Goal: Information Seeking & Learning: Learn about a topic

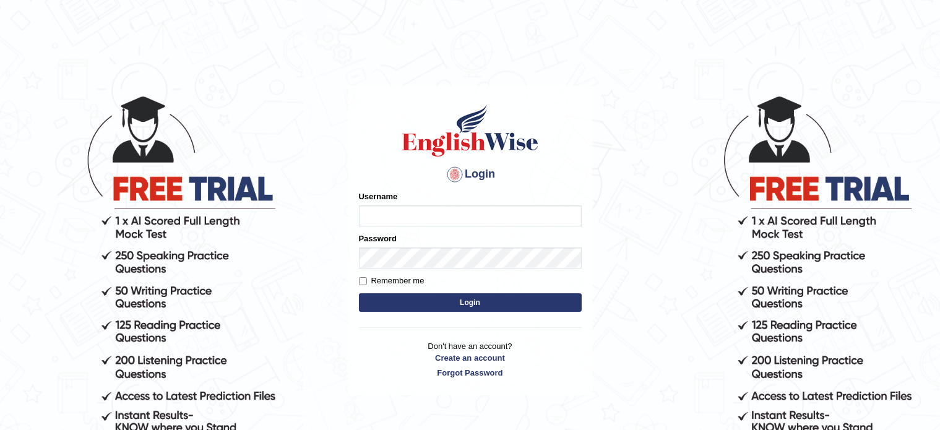
type input "Rushi03"
click at [397, 282] on label "Remember me" at bounding box center [392, 281] width 66 height 12
click at [367, 282] on input "Remember me" at bounding box center [363, 281] width 8 height 8
checkbox input "true"
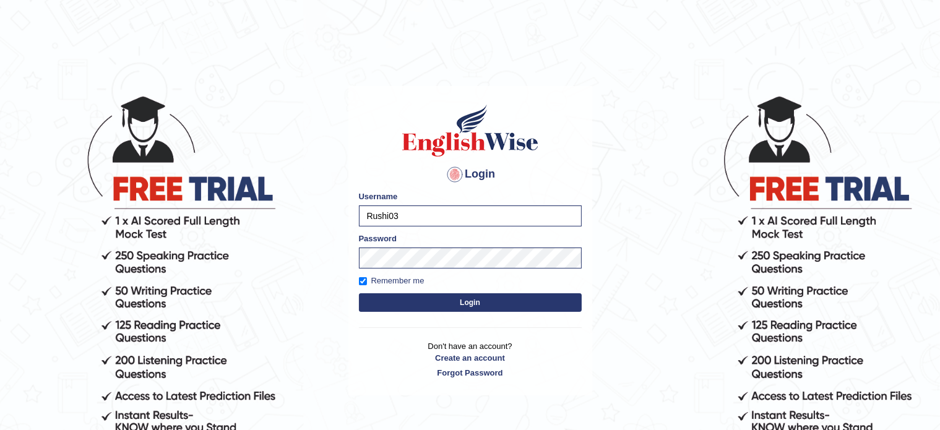
click at [426, 297] on button "Login" at bounding box center [470, 302] width 223 height 19
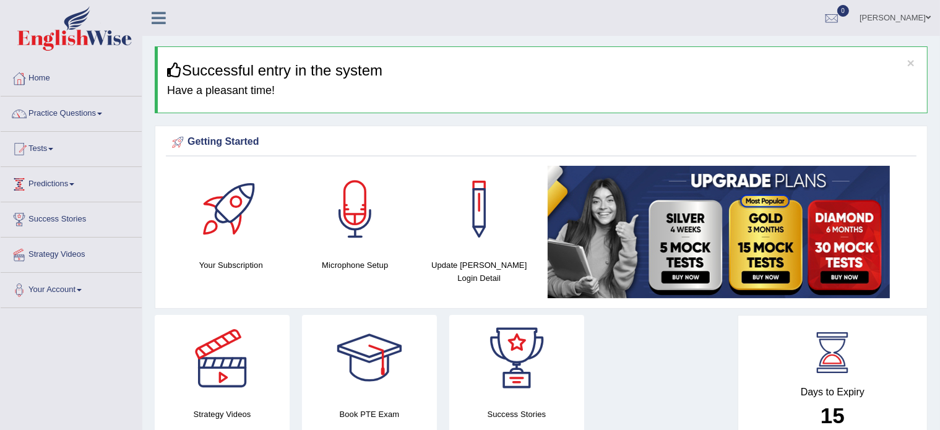
click at [67, 178] on link "Predictions" at bounding box center [71, 182] width 141 height 31
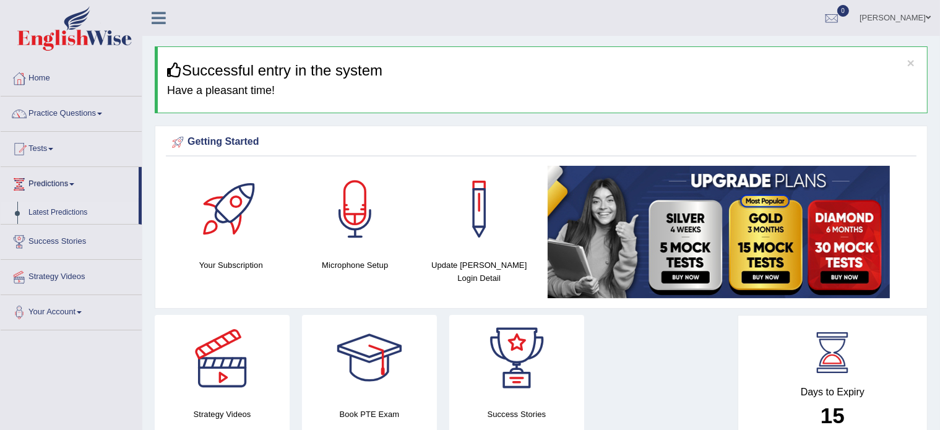
click at [62, 207] on link "Latest Predictions" at bounding box center [81, 213] width 116 height 22
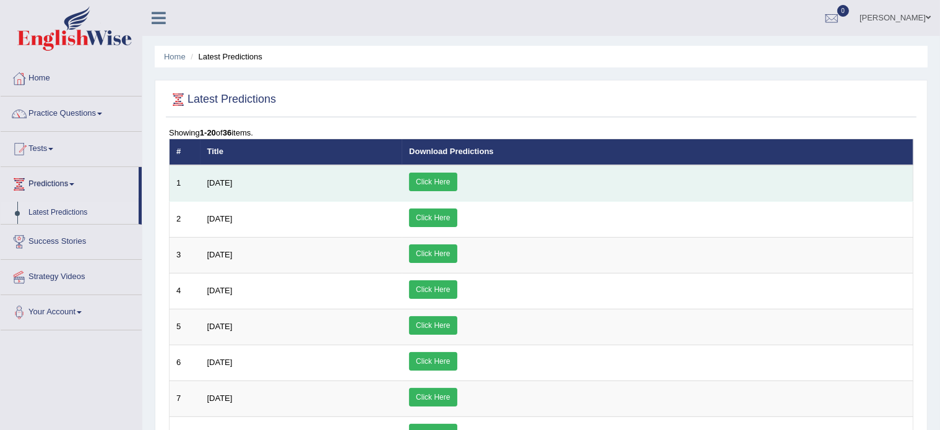
click at [457, 180] on link "Click Here" at bounding box center [433, 182] width 48 height 19
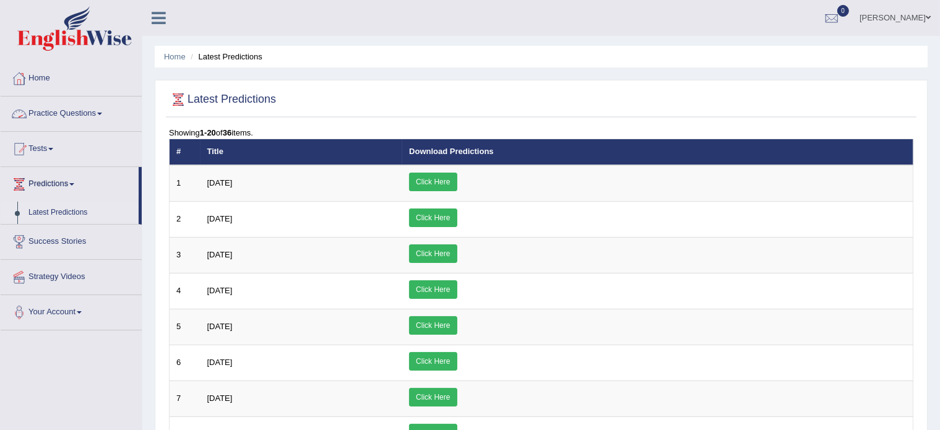
click at [35, 111] on link "Practice Questions" at bounding box center [71, 112] width 141 height 31
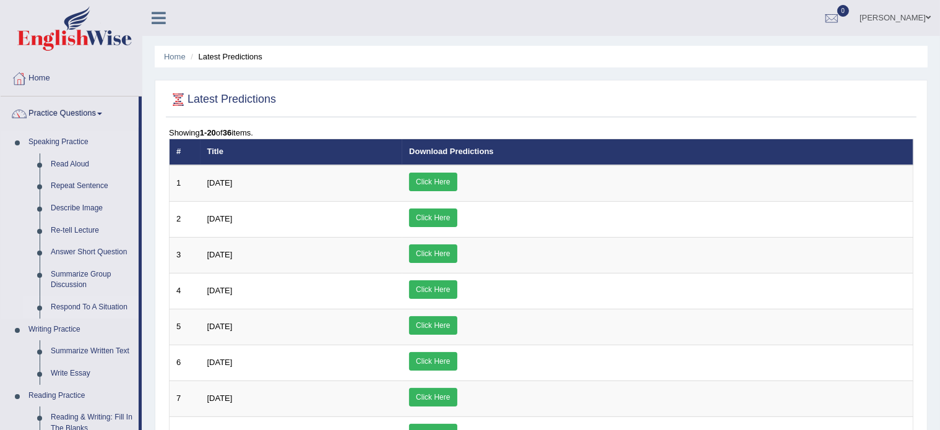
scroll to position [41, 0]
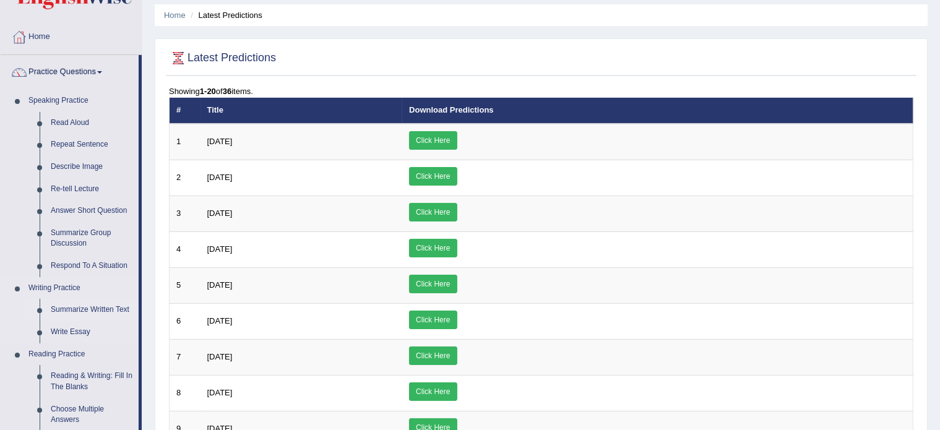
click at [85, 309] on link "Summarize Written Text" at bounding box center [91, 310] width 93 height 22
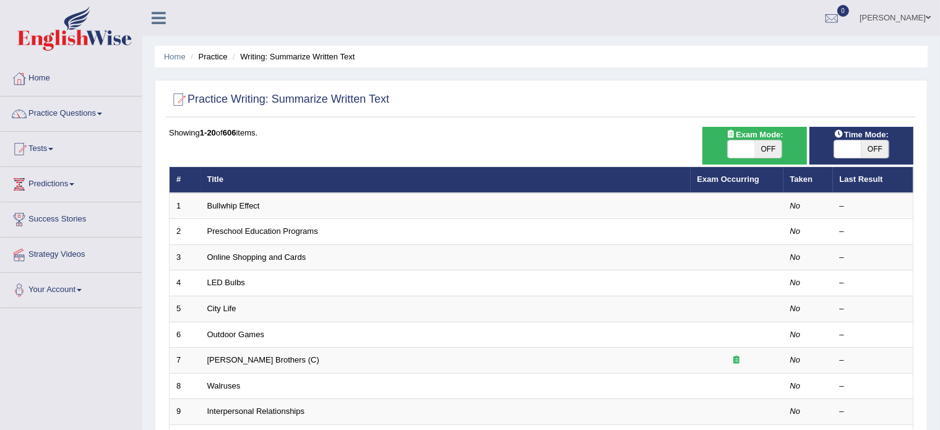
click at [739, 144] on span at bounding box center [741, 149] width 27 height 17
checkbox input "true"
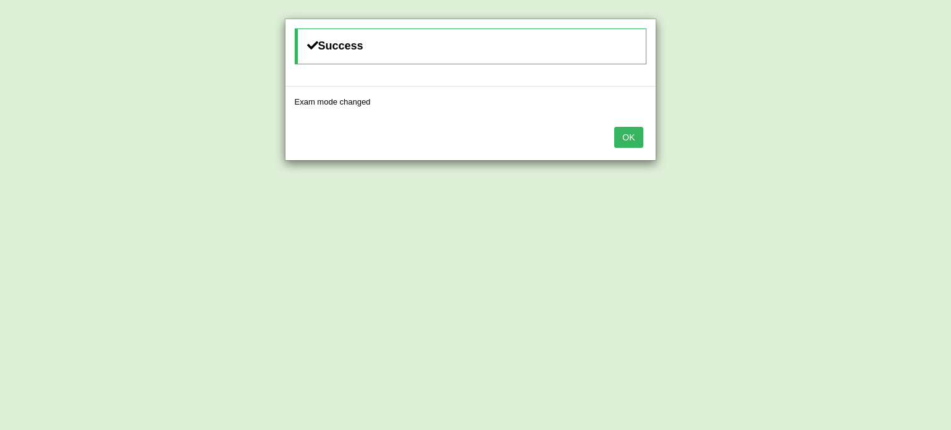
click at [631, 137] on button "OK" at bounding box center [628, 137] width 28 height 21
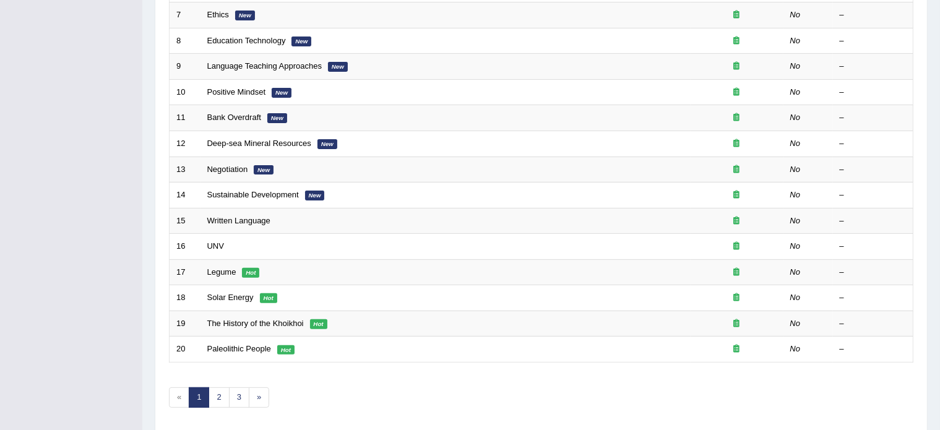
scroll to position [346, 0]
click at [222, 391] on link "2" at bounding box center [219, 397] width 20 height 20
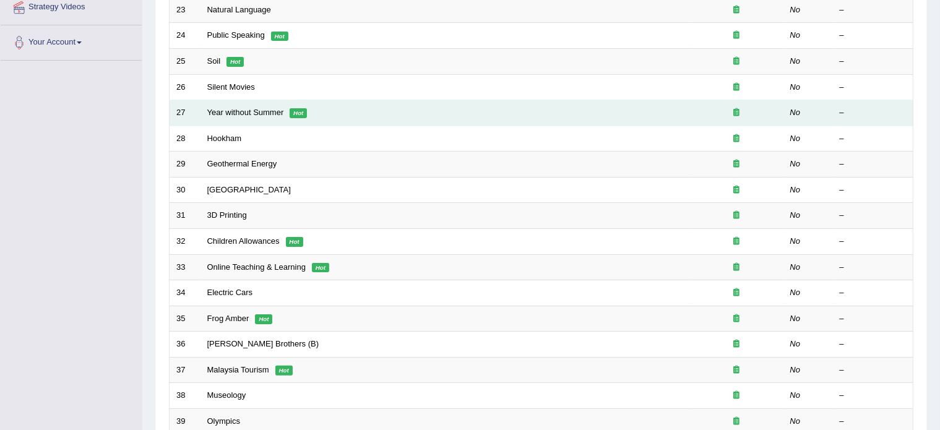
scroll to position [386, 0]
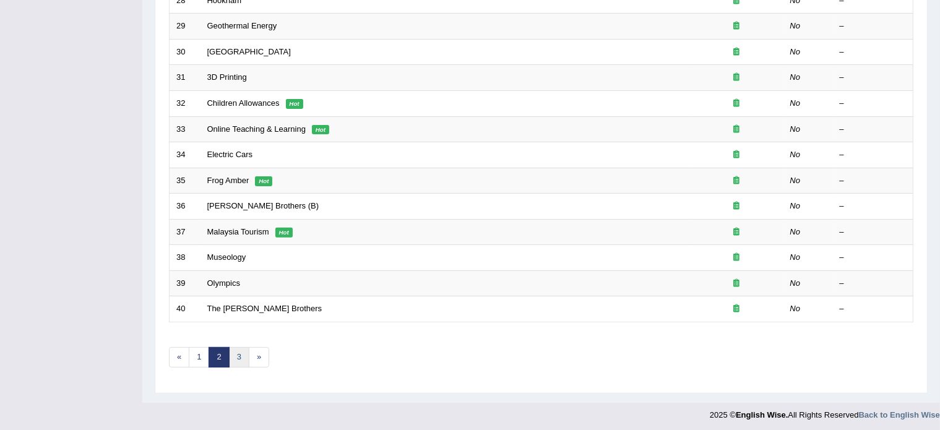
click at [240, 354] on link "3" at bounding box center [239, 357] width 20 height 20
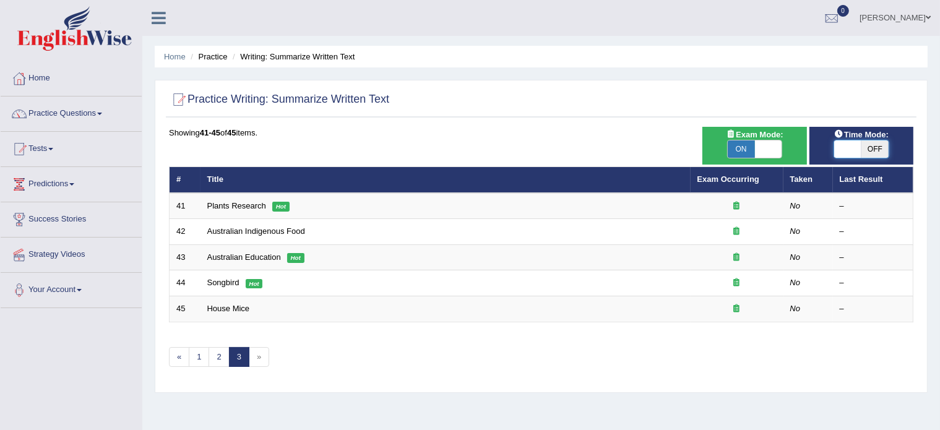
click at [856, 145] on span at bounding box center [847, 149] width 27 height 17
checkbox input "true"
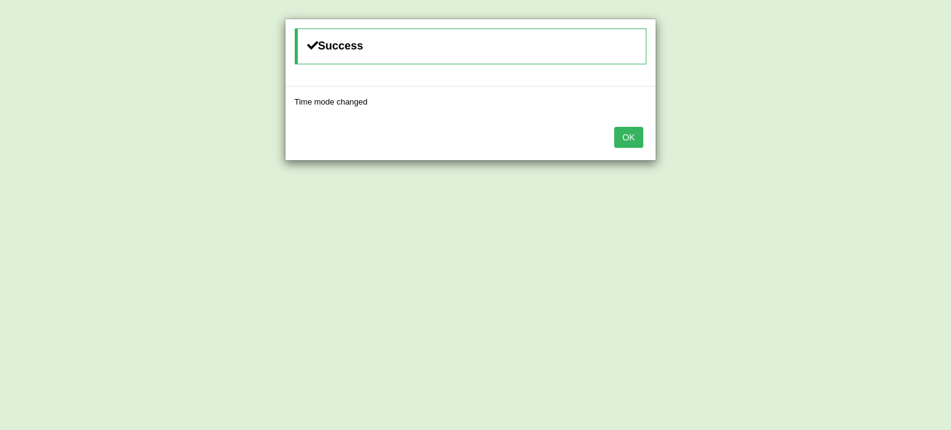
click at [628, 137] on button "OK" at bounding box center [628, 137] width 28 height 21
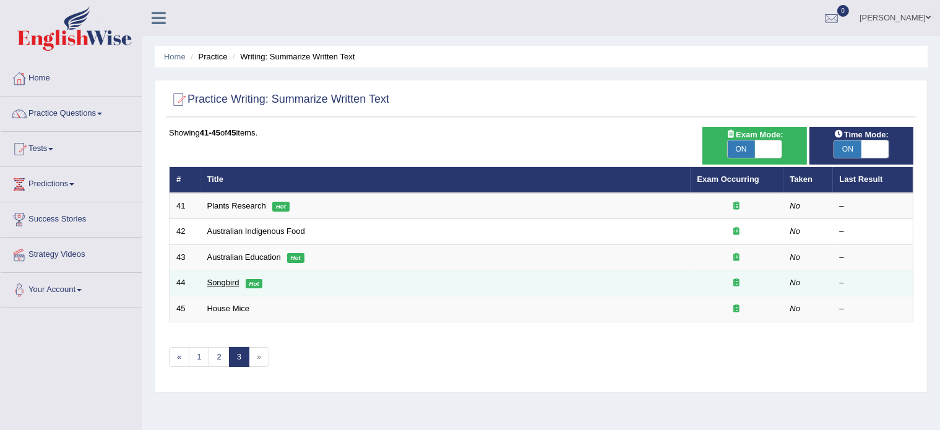
click at [221, 281] on link "Songbird" at bounding box center [223, 282] width 32 height 9
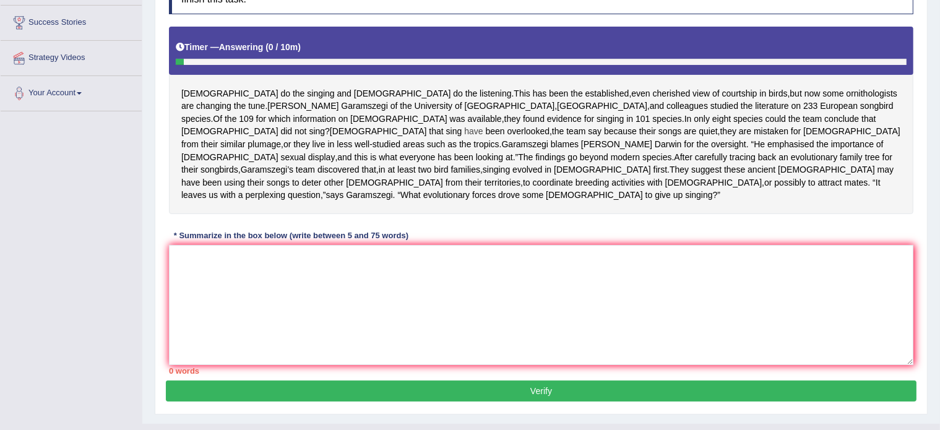
scroll to position [196, 0]
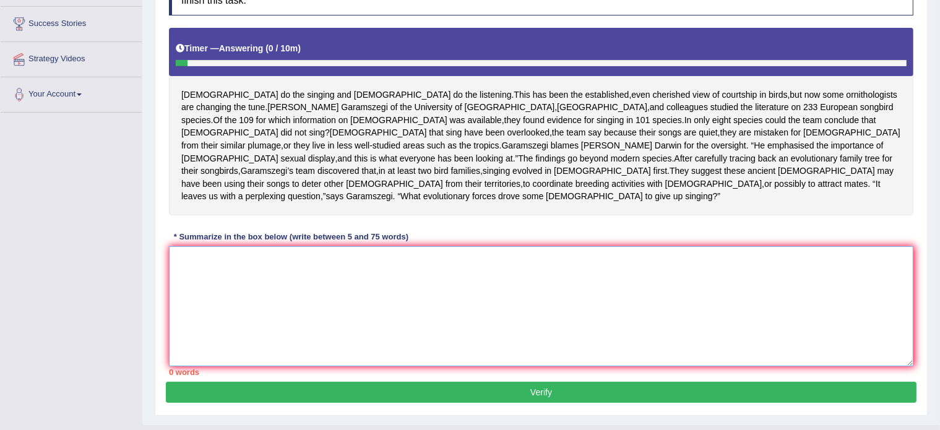
click at [208, 299] on textarea at bounding box center [541, 306] width 745 height 120
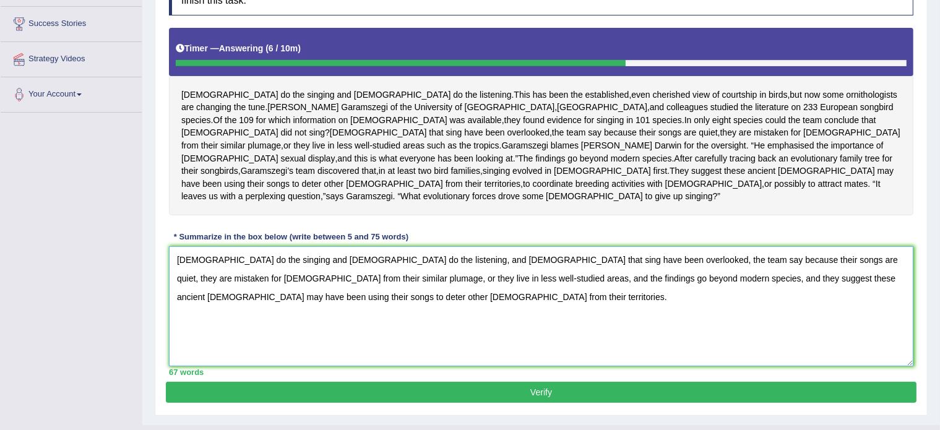
scroll to position [232, 0]
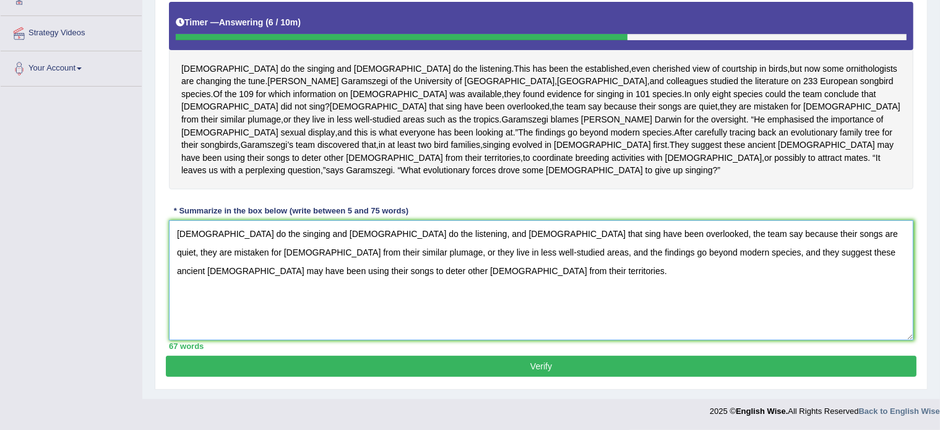
type textarea "[DEMOGRAPHIC_DATA] do the singing and [DEMOGRAPHIC_DATA] do the listening, and …"
click at [407, 366] on button "Verify" at bounding box center [541, 366] width 751 height 21
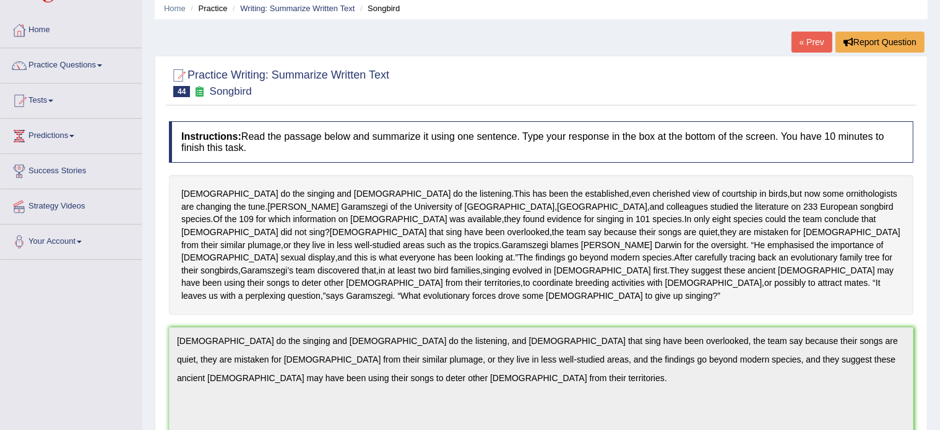
scroll to position [0, 0]
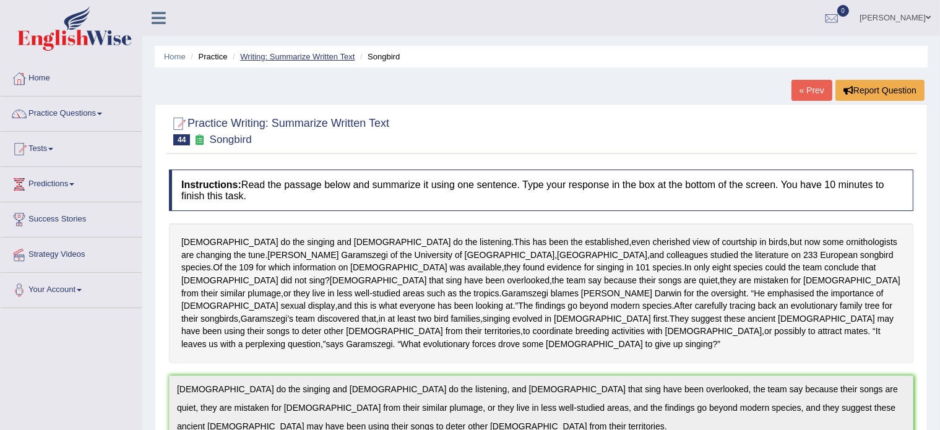
click at [292, 56] on link "Writing: Summarize Written Text" at bounding box center [297, 56] width 115 height 9
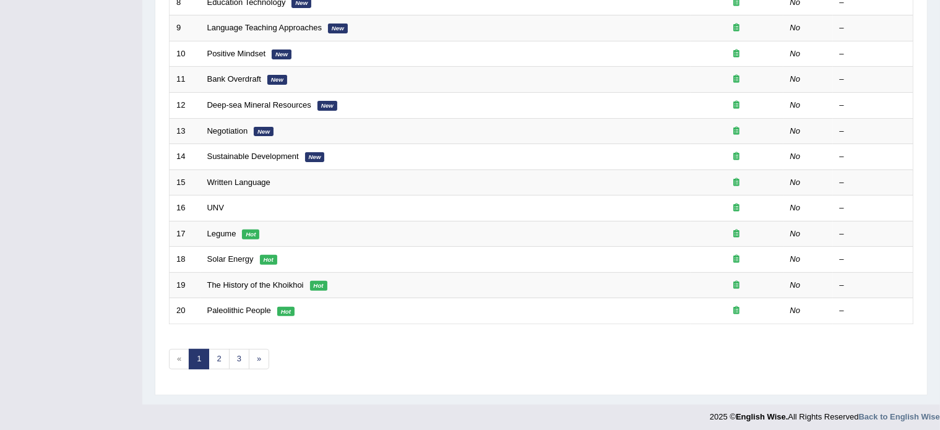
scroll to position [386, 0]
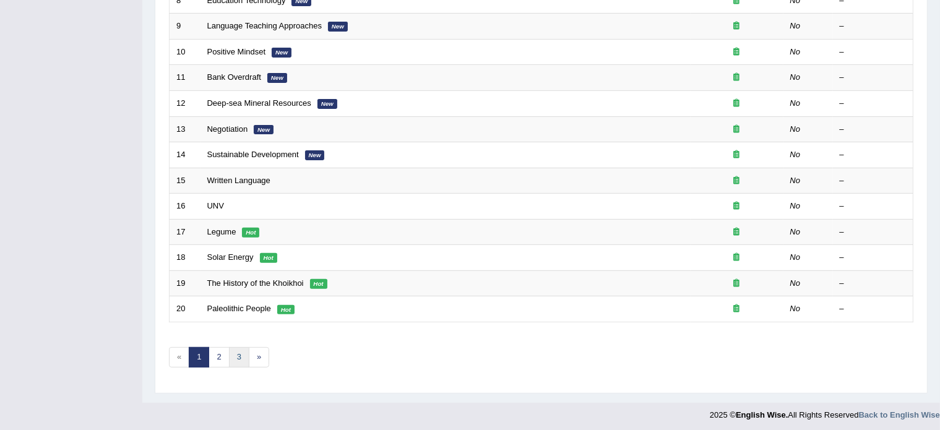
click at [241, 351] on link "3" at bounding box center [239, 357] width 20 height 20
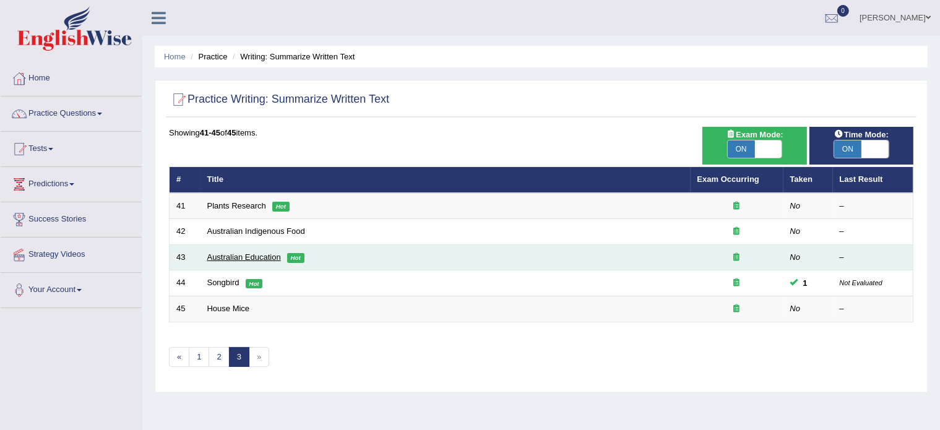
click at [251, 257] on link "Australian Education" at bounding box center [244, 257] width 74 height 9
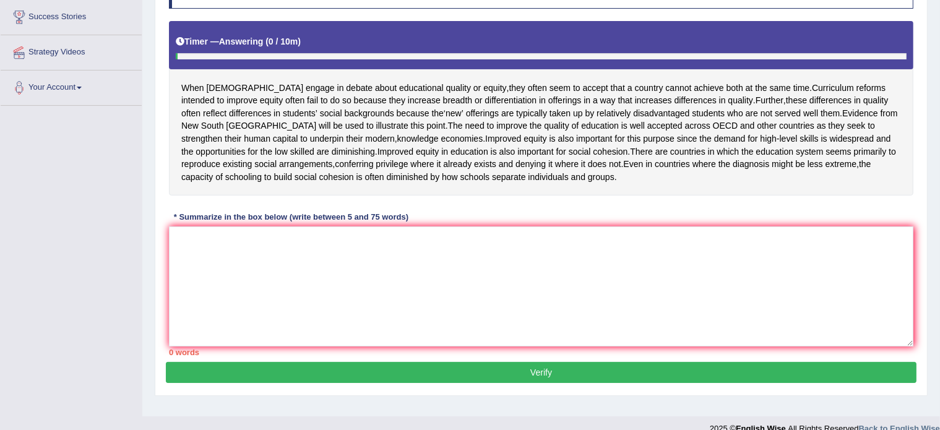
scroll to position [203, 0]
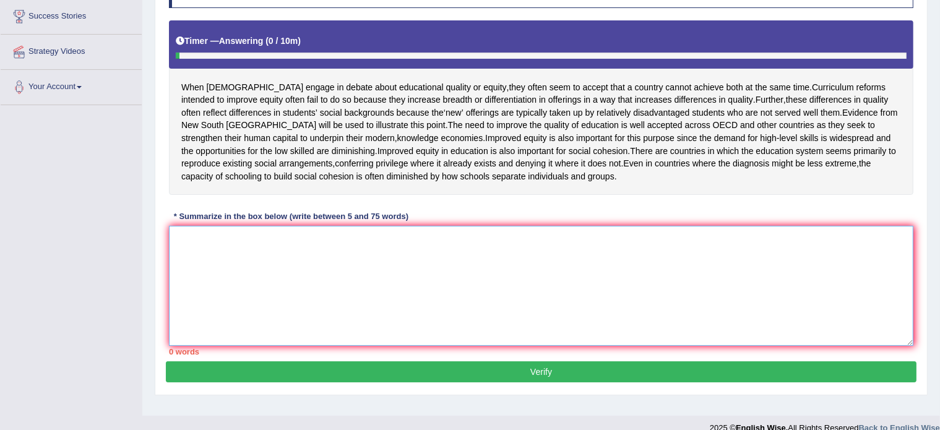
click at [230, 311] on textarea at bounding box center [541, 286] width 745 height 120
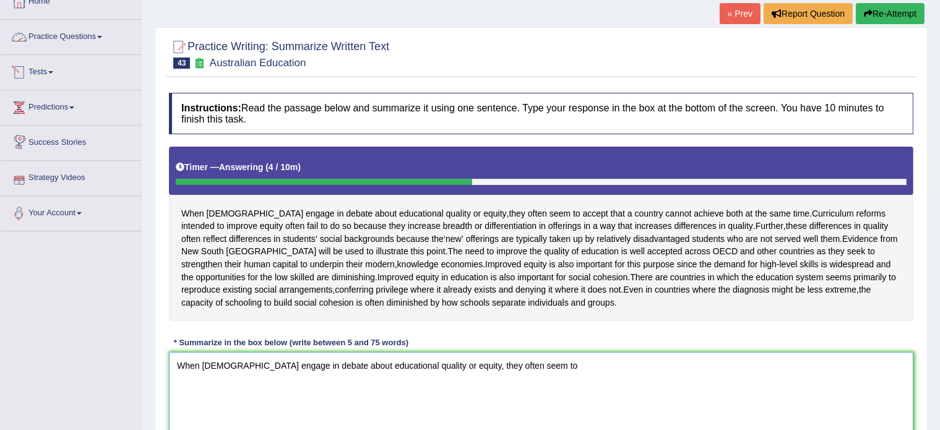
scroll to position [0, 0]
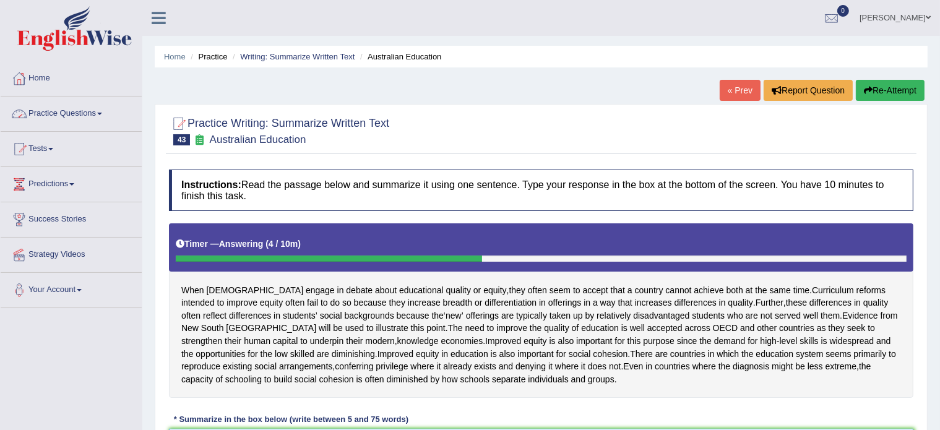
type textarea "When Australians engage in debate about educational quality or equity, they oft…"
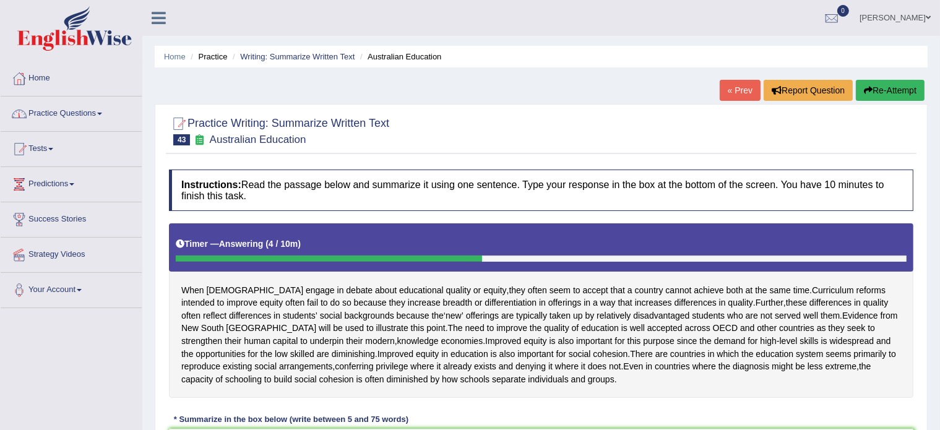
click at [72, 108] on link "Practice Questions" at bounding box center [71, 112] width 141 height 31
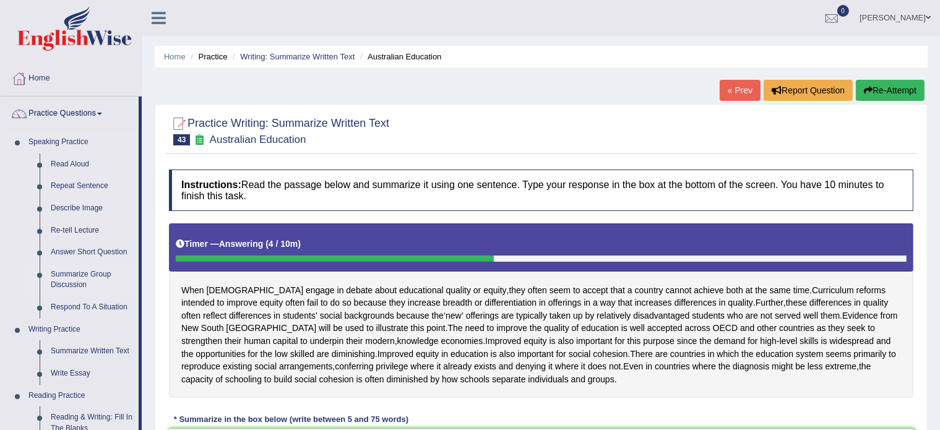
click at [76, 282] on link "Summarize Group Discussion" at bounding box center [91, 280] width 93 height 33
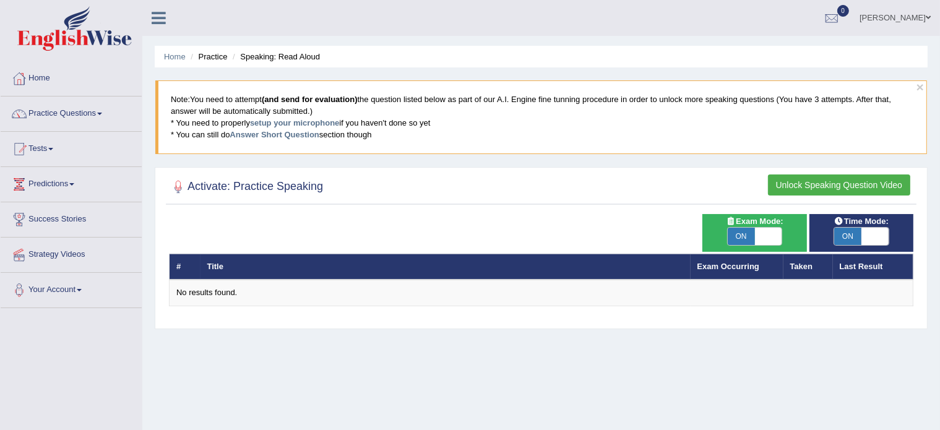
click at [847, 183] on button "Unlock Speaking Question Video" at bounding box center [839, 185] width 142 height 21
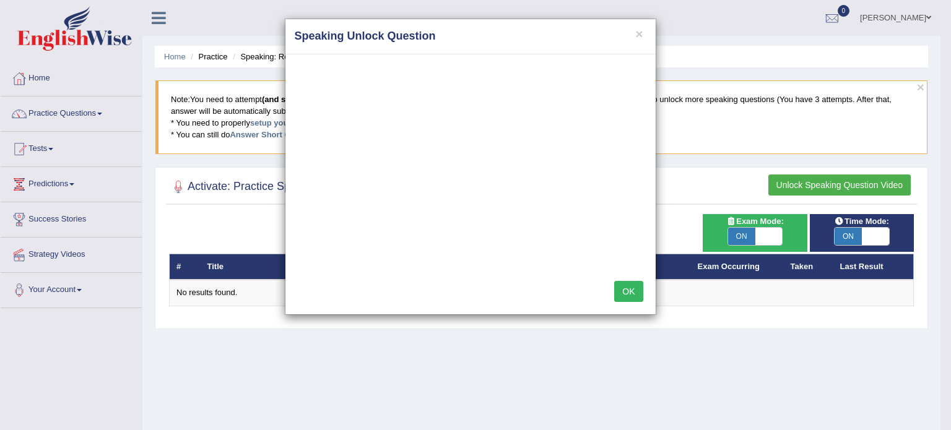
click at [631, 293] on button "OK" at bounding box center [628, 291] width 28 height 21
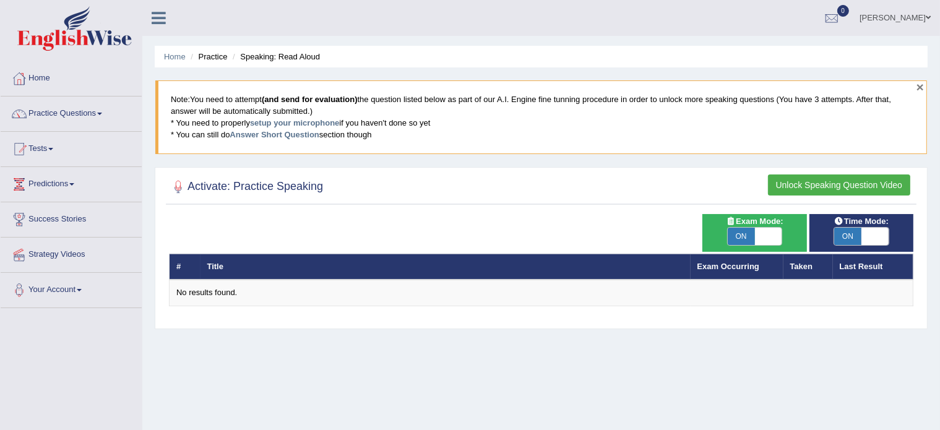
click at [919, 85] on button "×" at bounding box center [920, 86] width 7 height 13
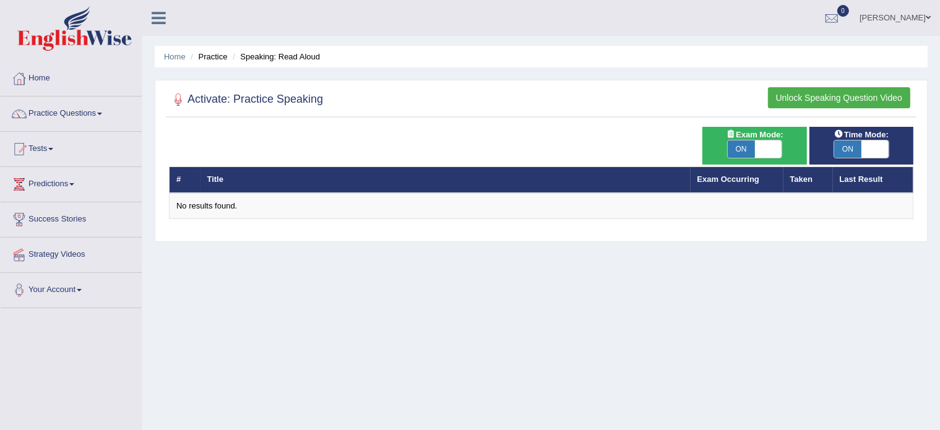
click at [915, 17] on link "Rushita Patel" at bounding box center [895, 16] width 90 height 32
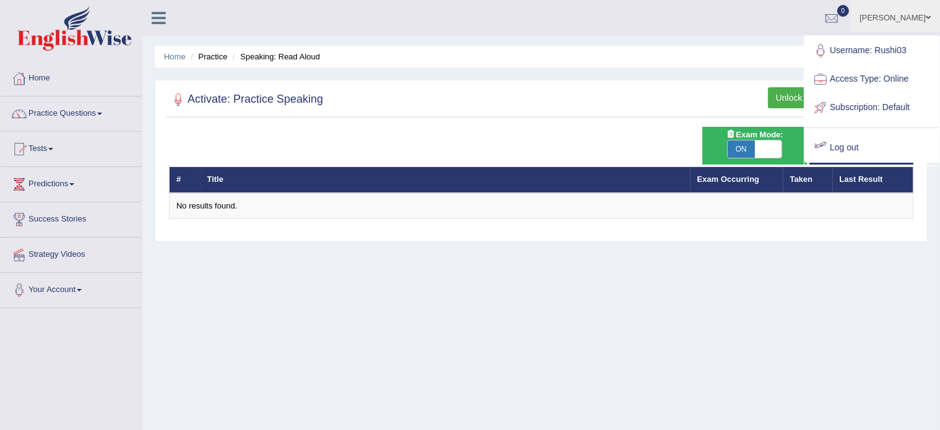
click at [842, 148] on link "Log out" at bounding box center [872, 148] width 134 height 28
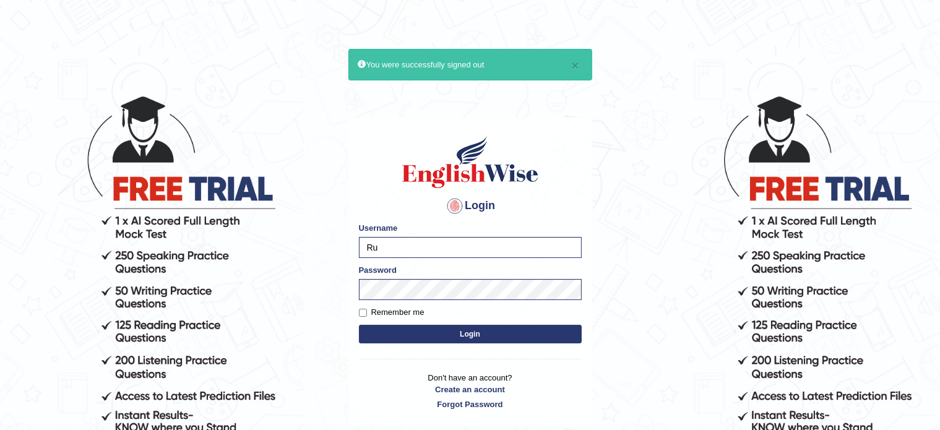
type input "R"
type input "Krishna1172"
click at [428, 335] on button "Login" at bounding box center [470, 334] width 223 height 19
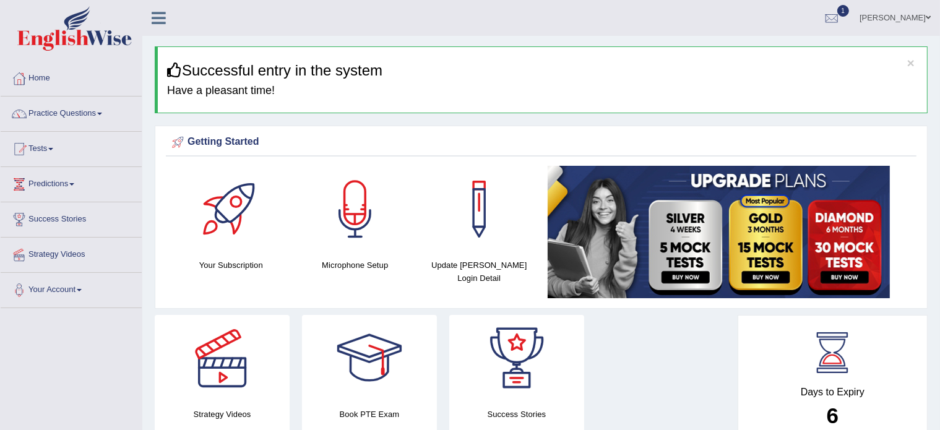
click at [43, 117] on link "Practice Questions" at bounding box center [71, 112] width 141 height 31
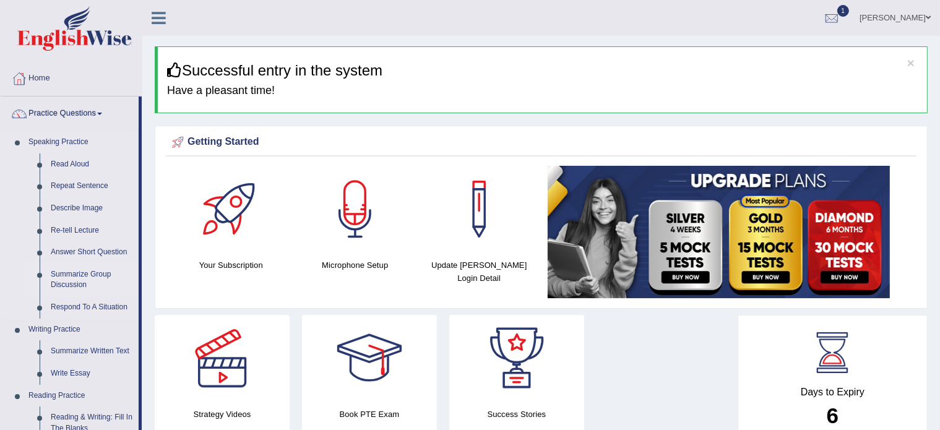
click at [63, 276] on link "Summarize Group Discussion" at bounding box center [91, 280] width 93 height 33
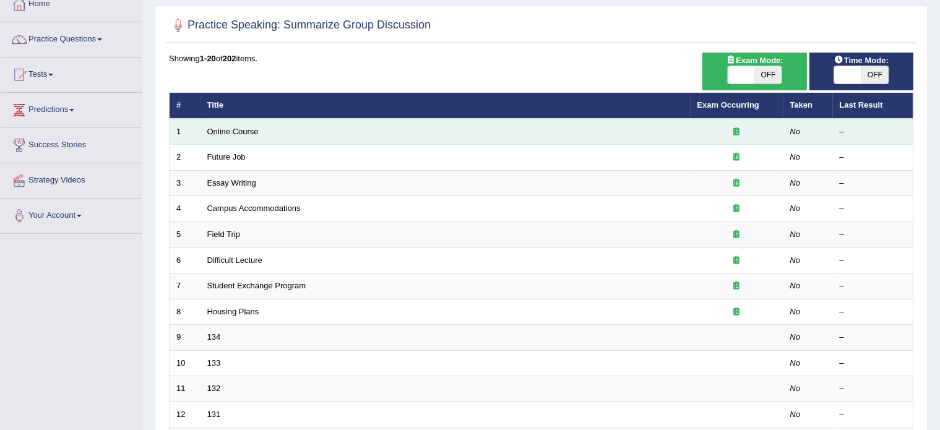
scroll to position [77, 0]
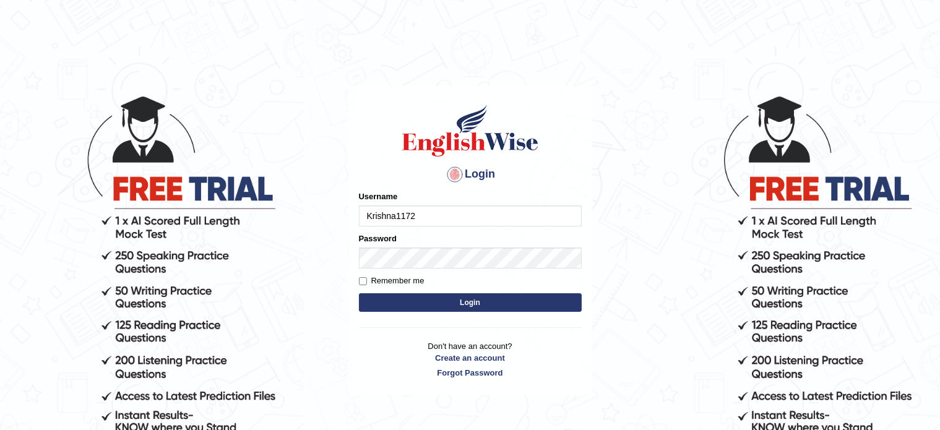
click at [433, 210] on input "Krishna1172" at bounding box center [470, 215] width 223 height 21
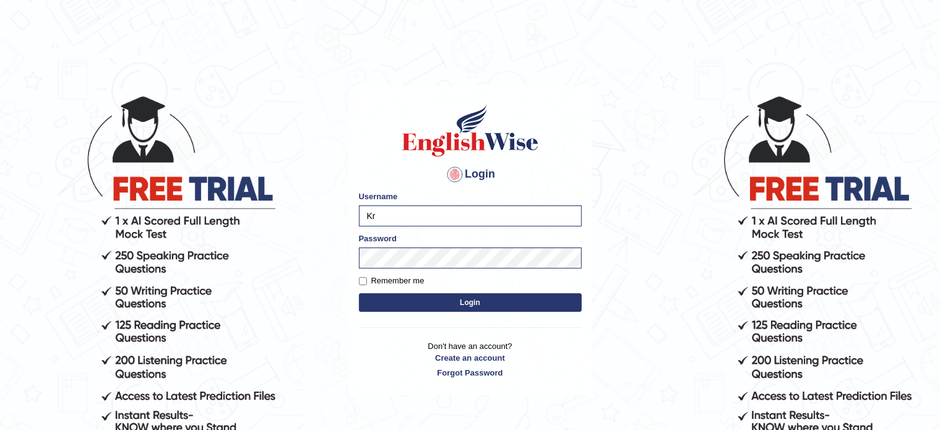
type input "K"
type input "Rushi03"
click at [458, 301] on button "Login" at bounding box center [470, 302] width 223 height 19
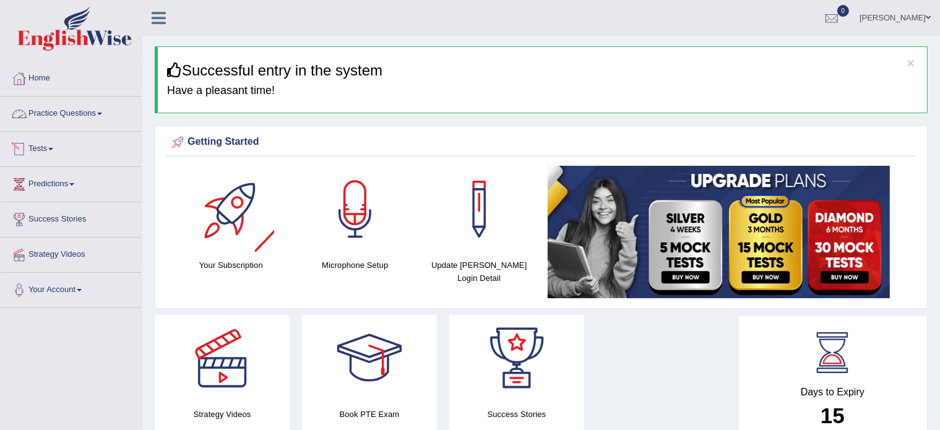
click at [107, 110] on link "Practice Questions" at bounding box center [71, 112] width 141 height 31
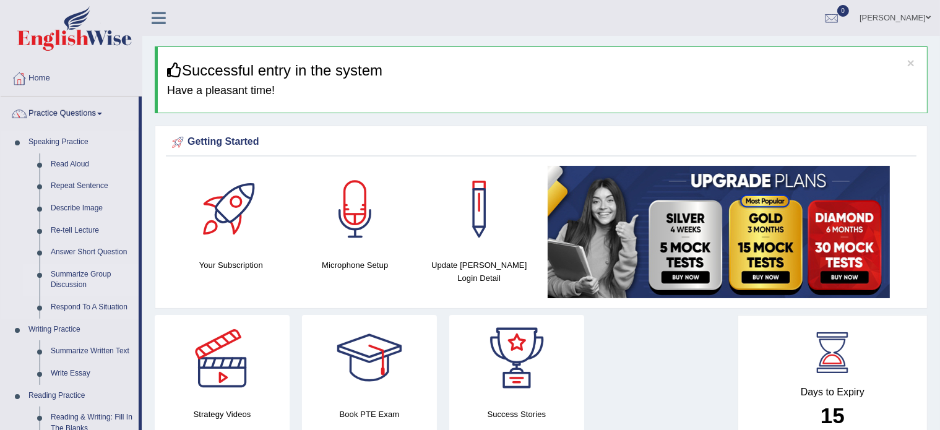
click at [70, 277] on link "Summarize Group Discussion" at bounding box center [91, 280] width 93 height 33
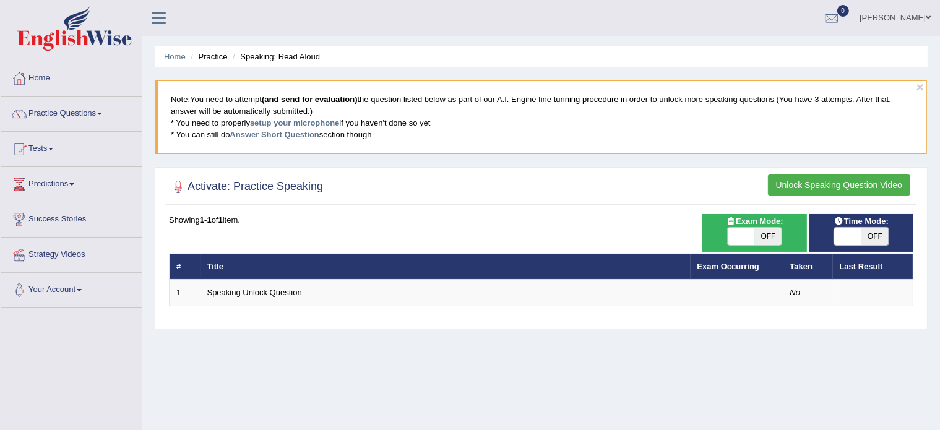
click at [828, 184] on button "Unlock Speaking Question Video" at bounding box center [839, 185] width 142 height 21
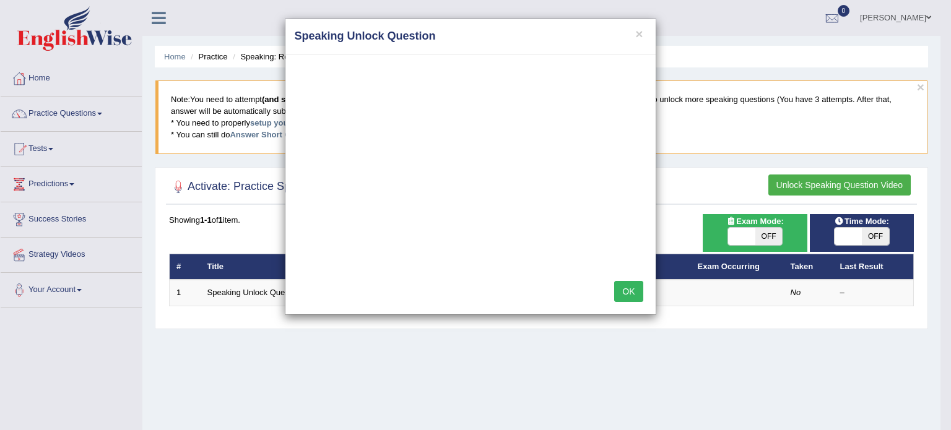
click at [626, 289] on button "OK" at bounding box center [628, 291] width 28 height 21
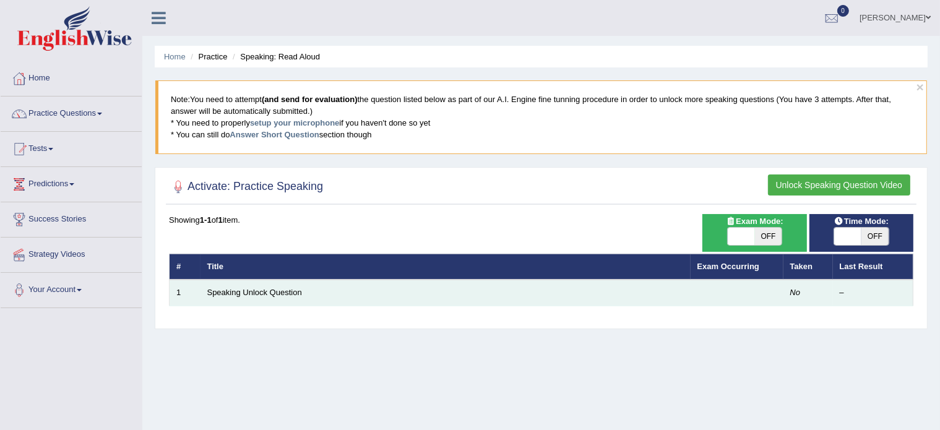
click at [309, 290] on td "Speaking Unlock Question" at bounding box center [446, 293] width 490 height 26
click at [285, 289] on link "Speaking Unlock Question" at bounding box center [254, 292] width 95 height 9
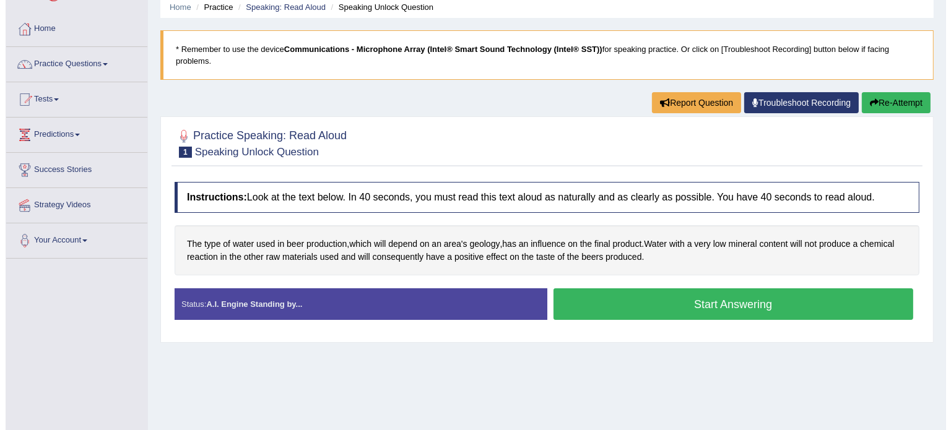
scroll to position [50, 0]
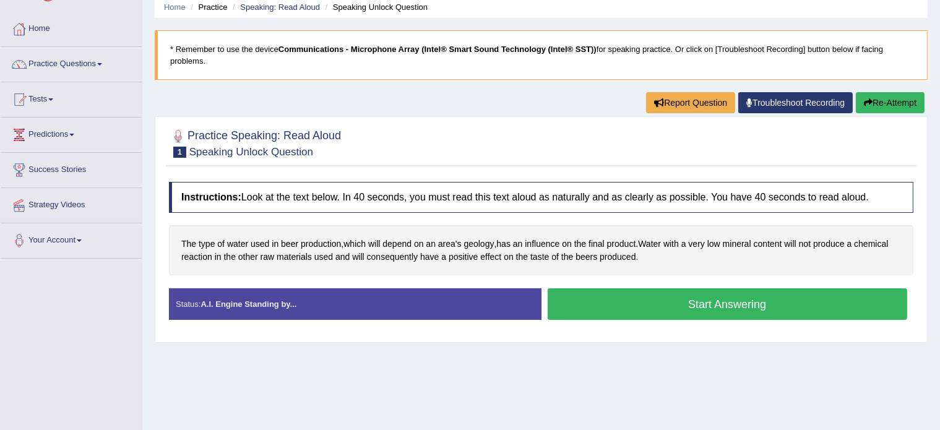
click at [620, 301] on button "Start Answering" at bounding box center [728, 304] width 360 height 32
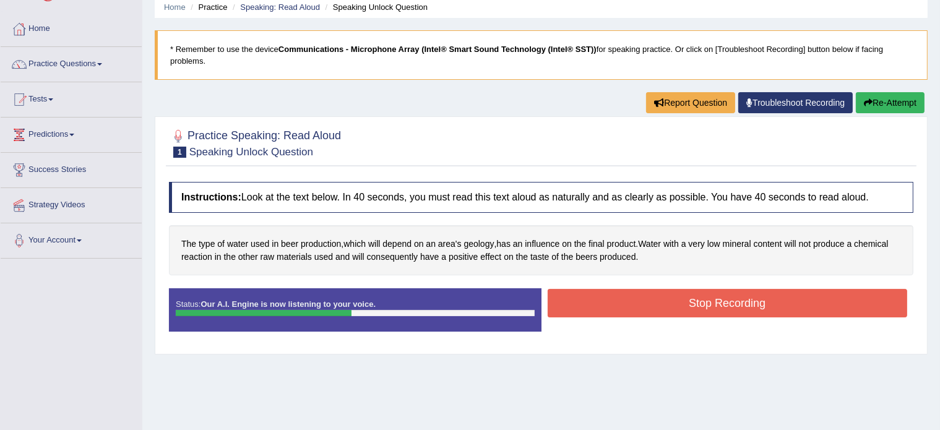
click at [620, 301] on button "Stop Recording" at bounding box center [728, 303] width 360 height 28
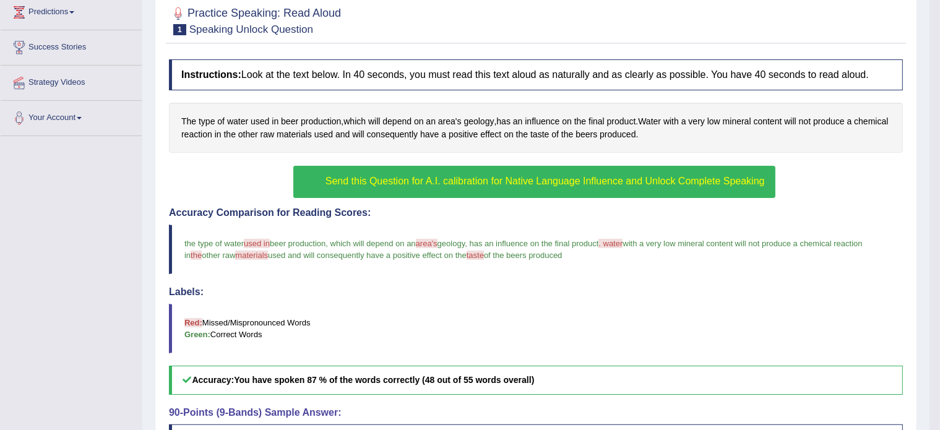
scroll to position [173, 0]
click at [542, 179] on span "Send this Question for A.I. calibration for Native Language Influence and Unloc…" at bounding box center [545, 180] width 439 height 11
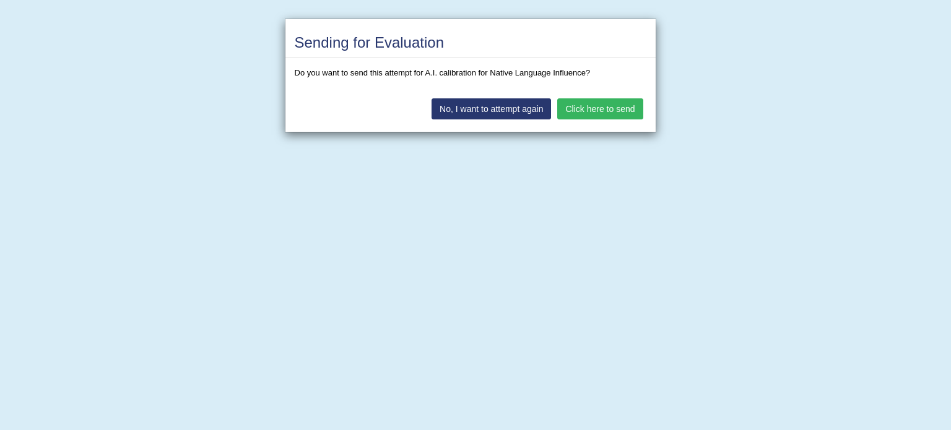
click at [594, 106] on button "Click here to send" at bounding box center [599, 108] width 85 height 21
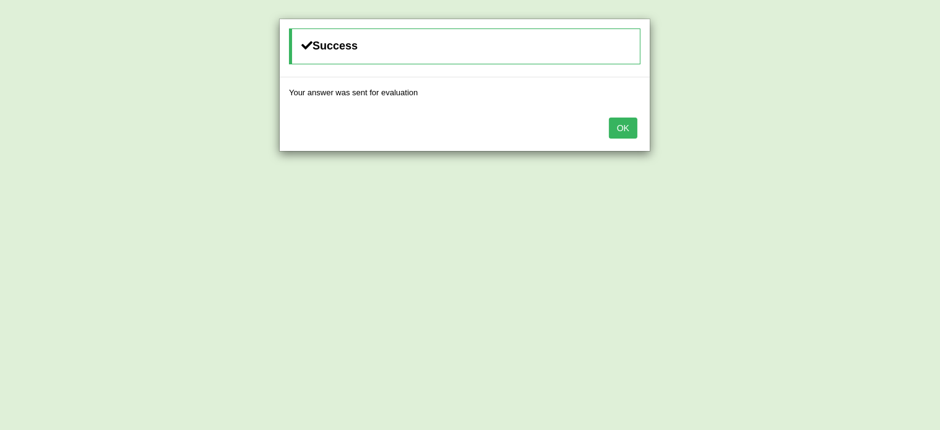
scroll to position [331, 0]
click at [615, 126] on button "OK" at bounding box center [623, 128] width 28 height 21
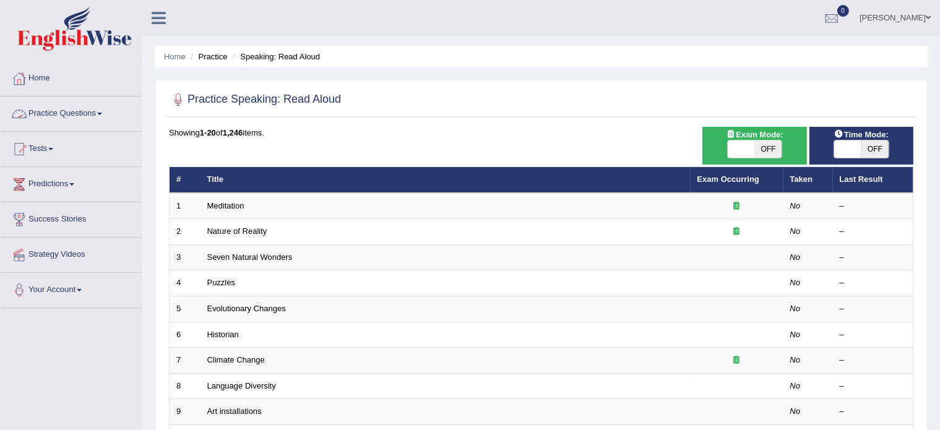
click at [79, 107] on link "Practice Questions" at bounding box center [71, 112] width 141 height 31
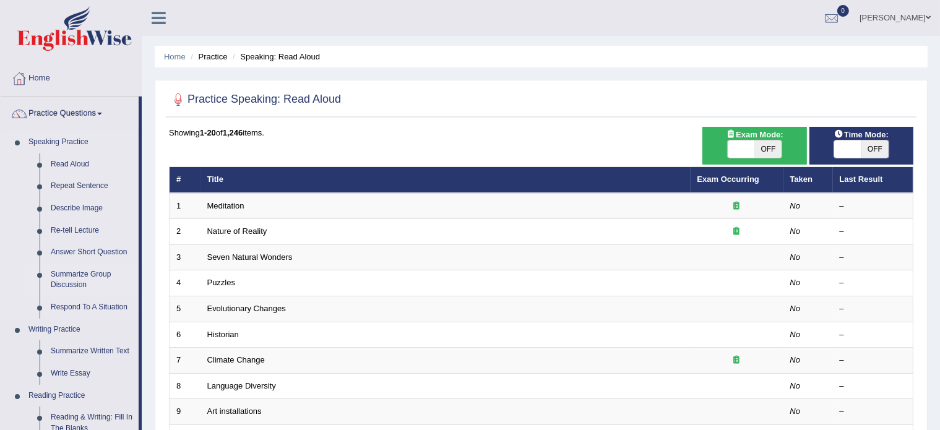
click at [67, 279] on link "Summarize Group Discussion" at bounding box center [91, 280] width 93 height 33
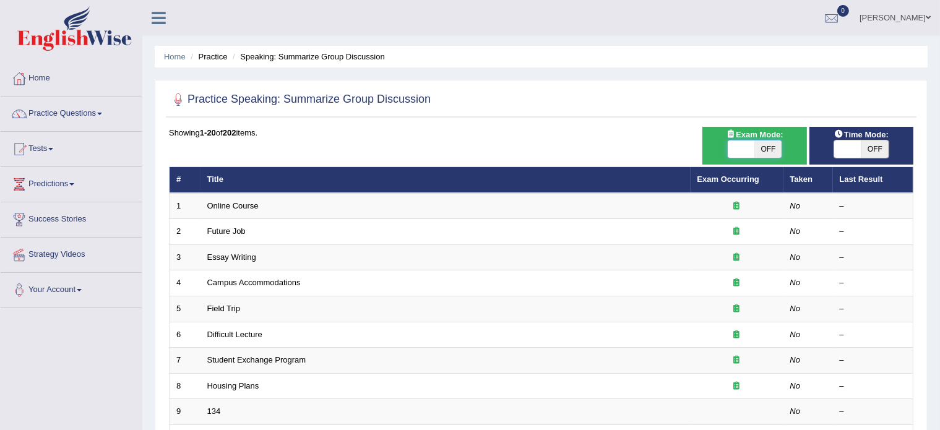
click at [747, 149] on span at bounding box center [741, 149] width 27 height 17
checkbox input "true"
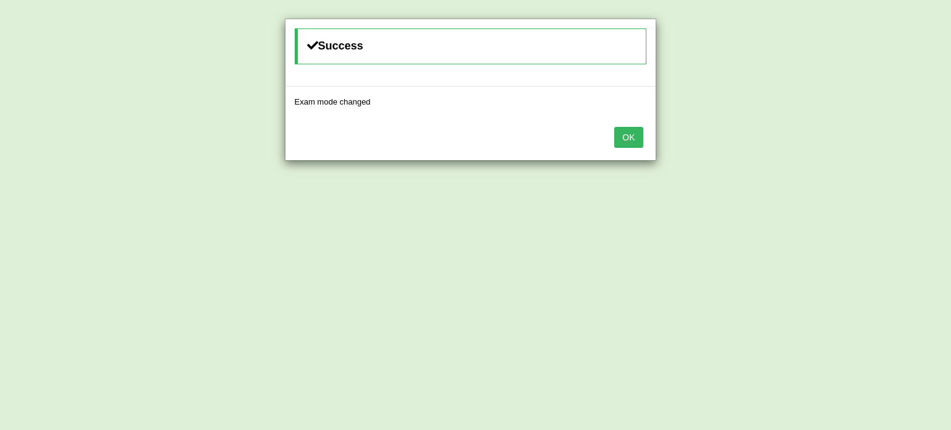
click at [627, 135] on button "OK" at bounding box center [628, 137] width 28 height 21
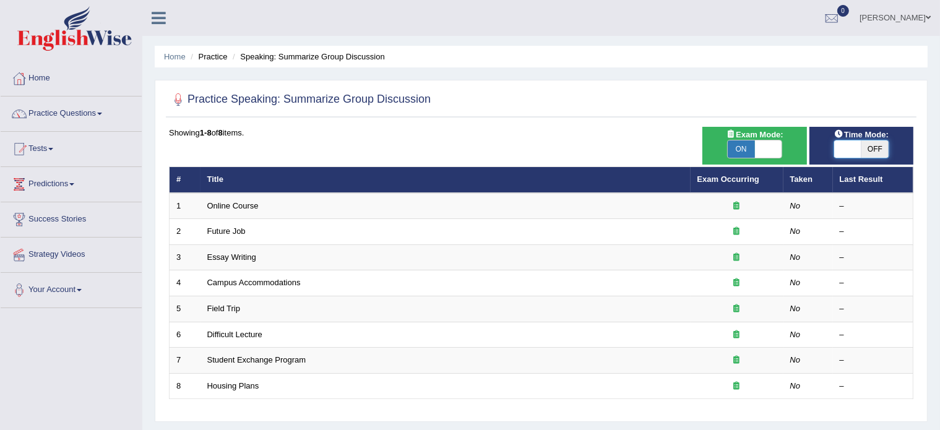
click at [844, 145] on span at bounding box center [847, 149] width 27 height 17
checkbox input "true"
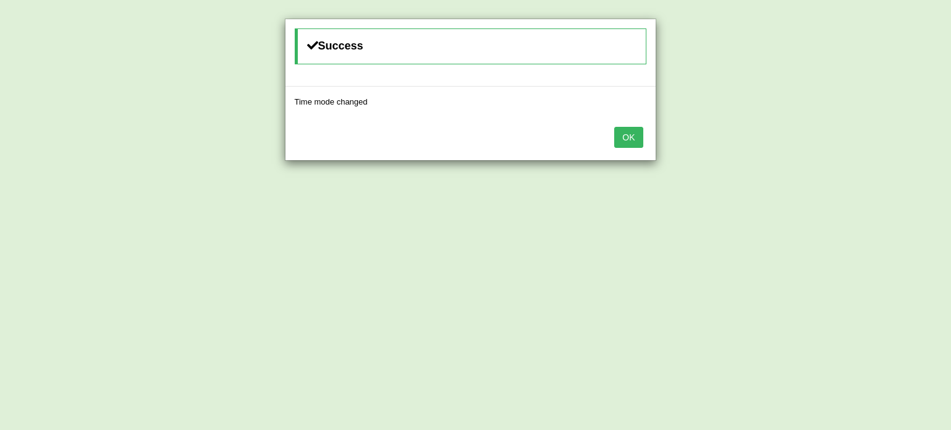
click at [627, 134] on button "OK" at bounding box center [628, 137] width 28 height 21
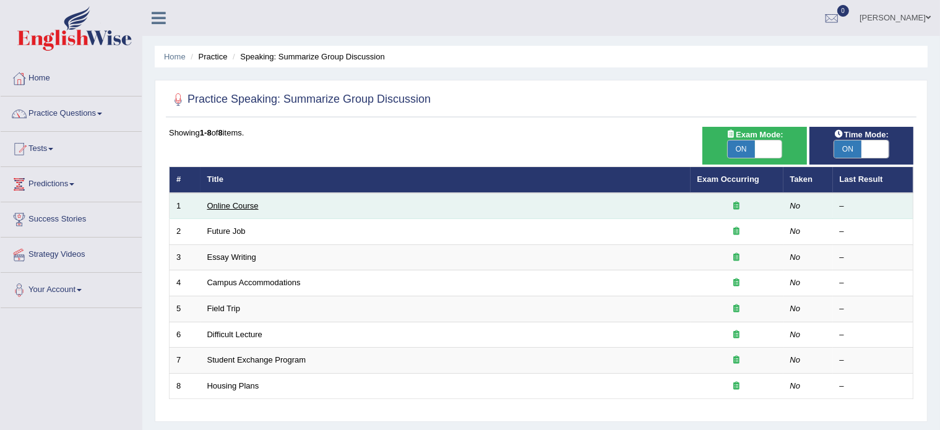
click at [238, 202] on link "Online Course" at bounding box center [232, 205] width 51 height 9
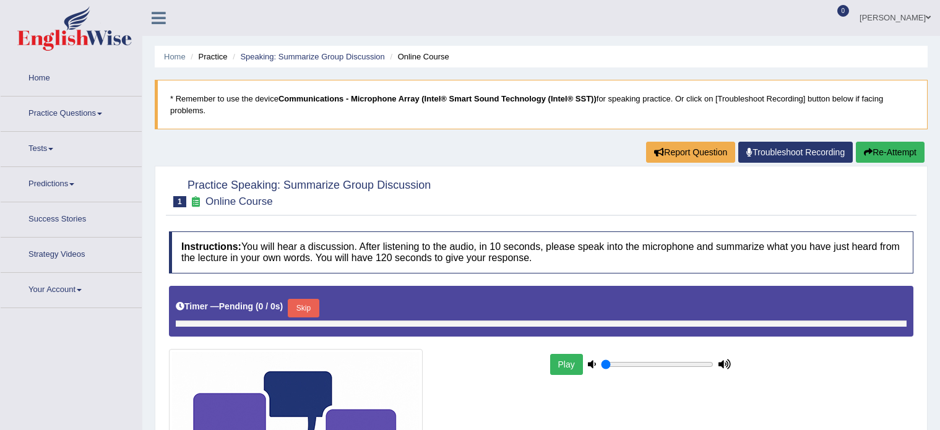
type input "0.75"
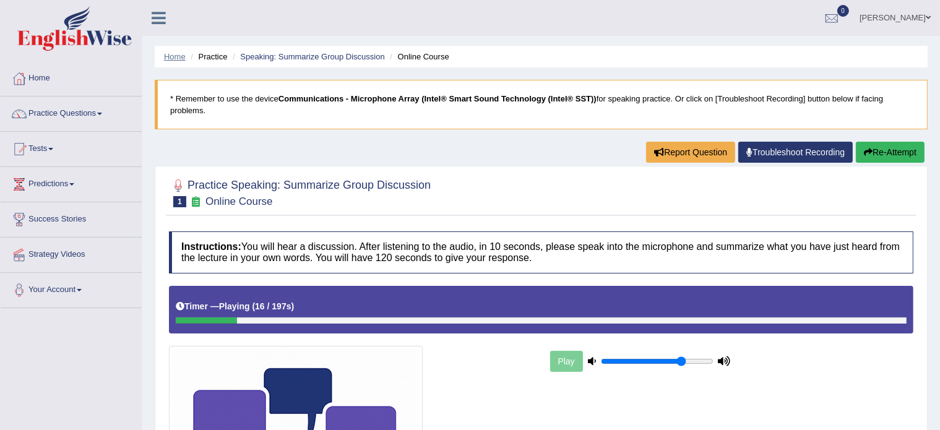
click at [179, 53] on link "Home" at bounding box center [175, 56] width 22 height 9
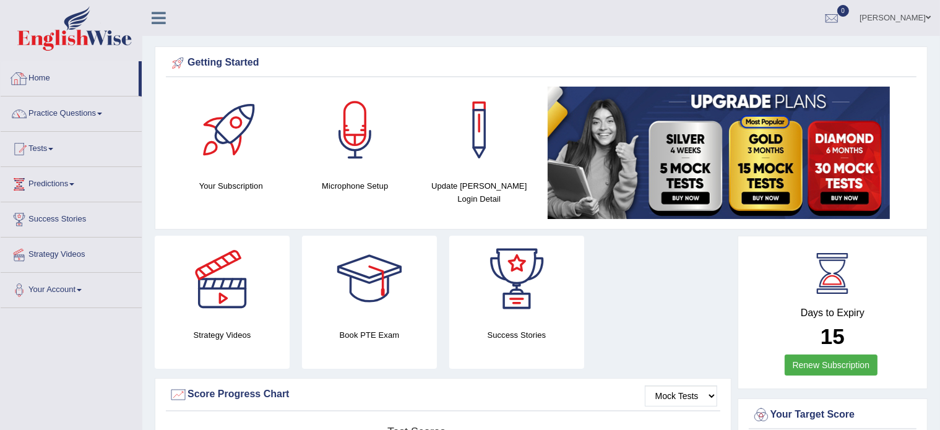
click at [41, 75] on link "Home" at bounding box center [70, 76] width 138 height 31
click at [356, 138] on div at bounding box center [355, 130] width 87 height 87
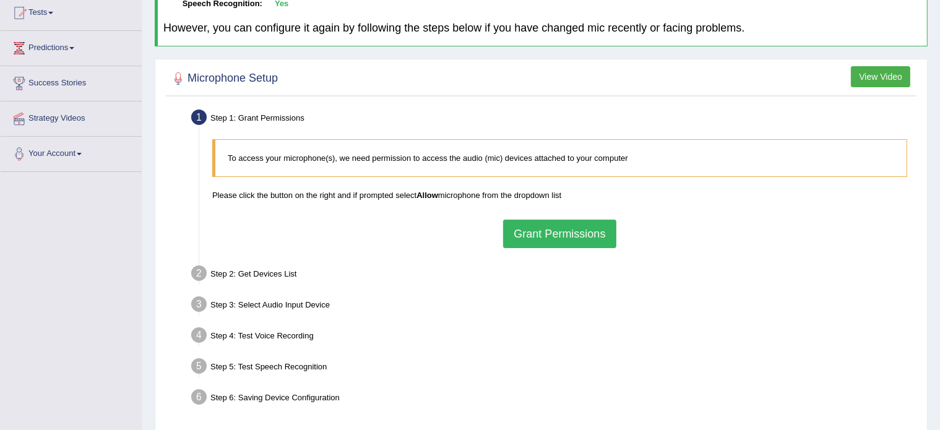
scroll to position [144, 0]
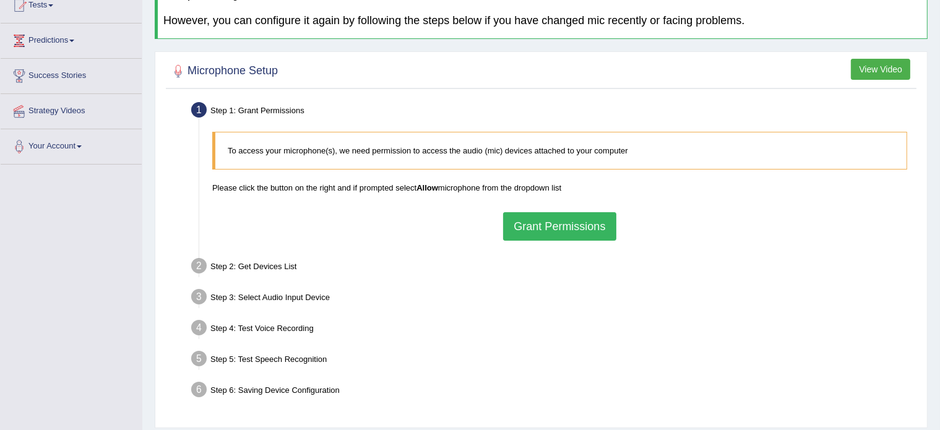
click at [523, 230] on button "Grant Permissions" at bounding box center [559, 226] width 113 height 28
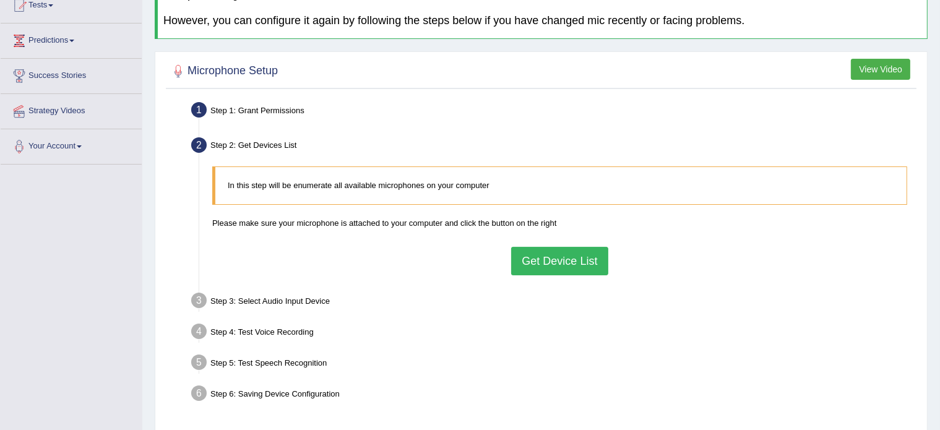
click at [532, 264] on button "Get Device List" at bounding box center [559, 261] width 97 height 28
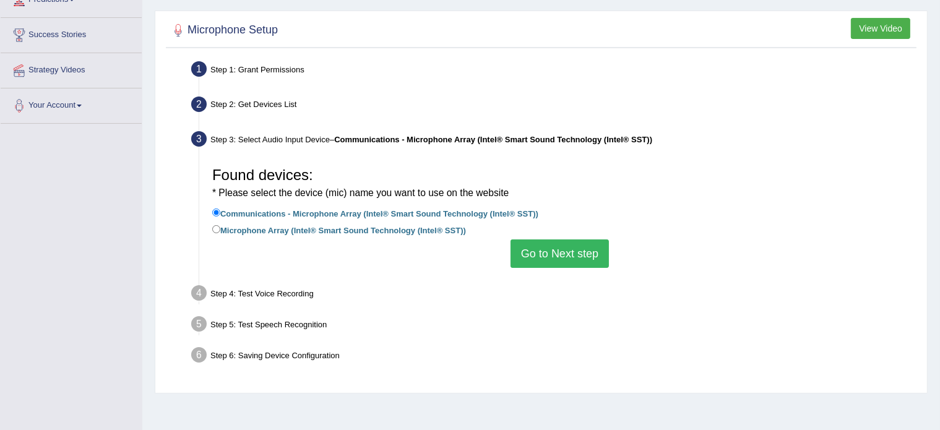
scroll to position [186, 0]
click at [542, 254] on button "Go to Next step" at bounding box center [560, 252] width 98 height 28
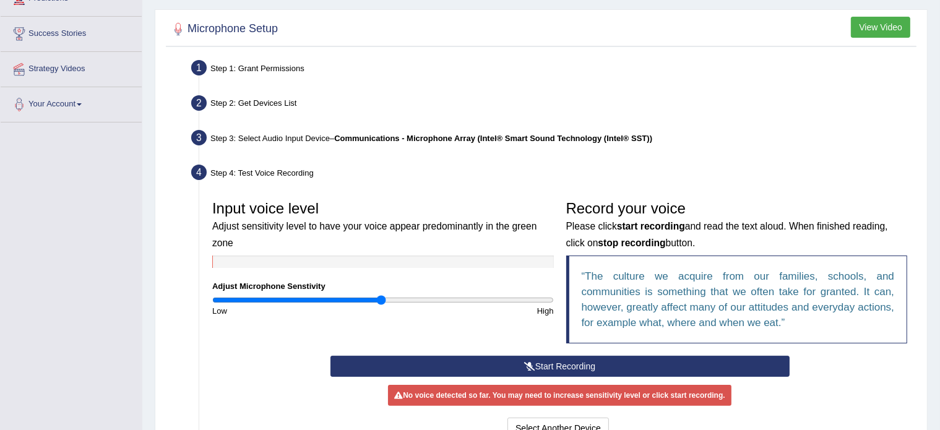
click at [373, 138] on b "Communications - Microphone Array (Intel® Smart Sound Technology (Intel® SST))" at bounding box center [493, 138] width 318 height 9
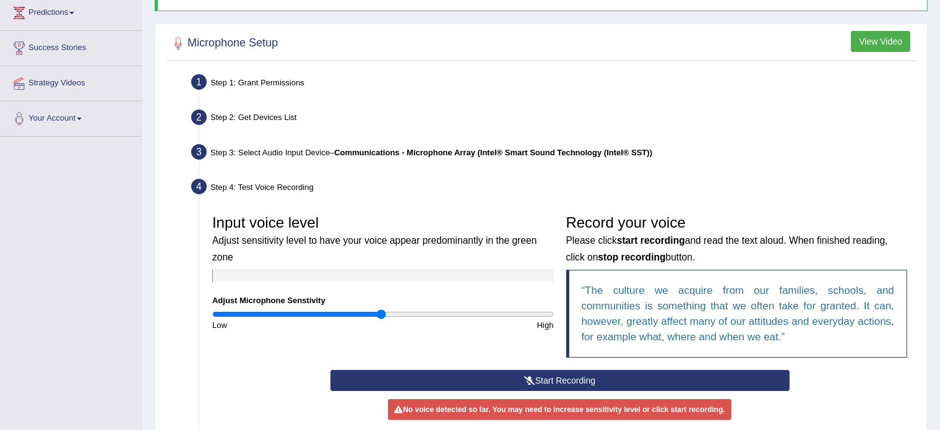
scroll to position [331, 0]
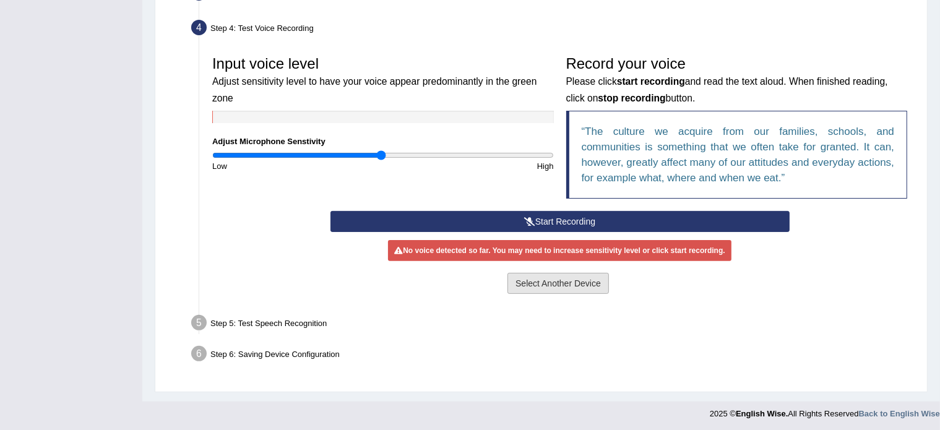
click at [534, 282] on button "Select Another Device" at bounding box center [559, 283] width 102 height 21
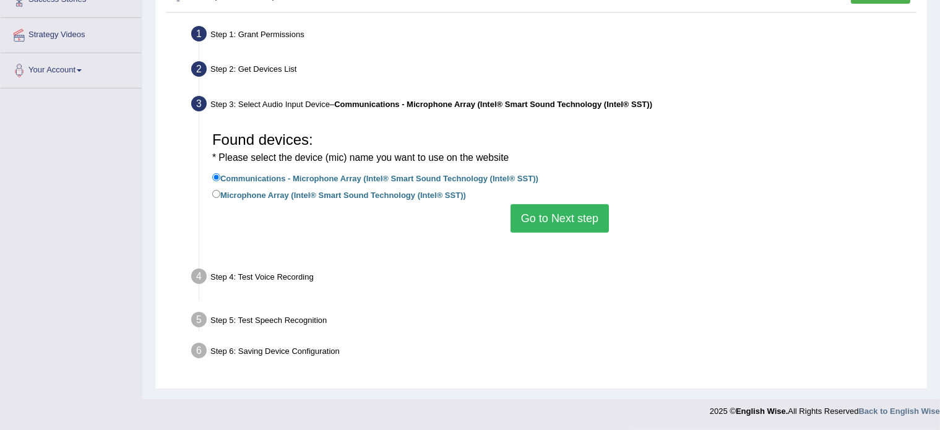
scroll to position [220, 0]
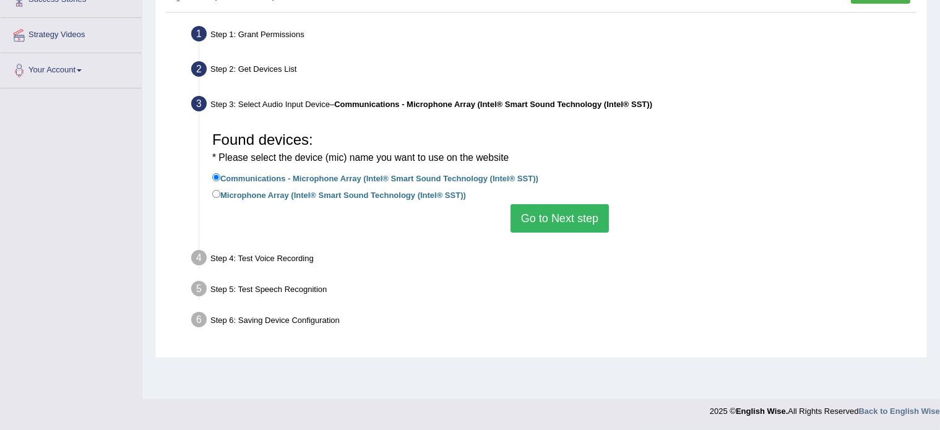
click at [544, 215] on button "Go to Next step" at bounding box center [560, 218] width 98 height 28
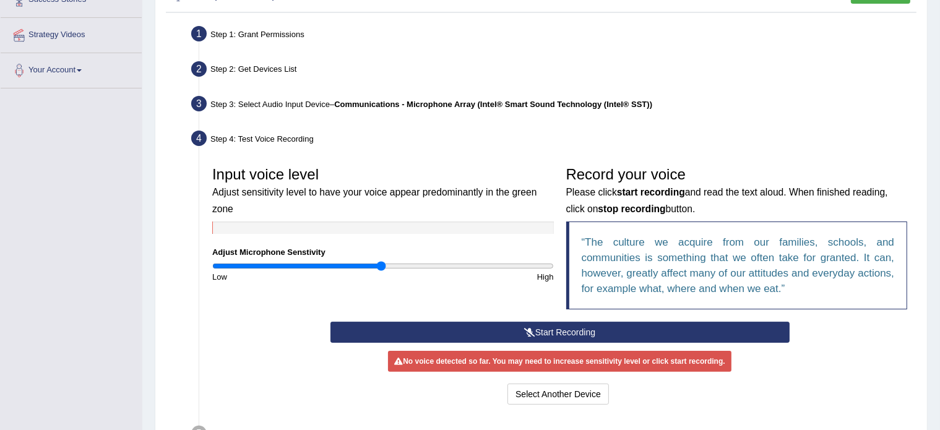
scroll to position [296, 0]
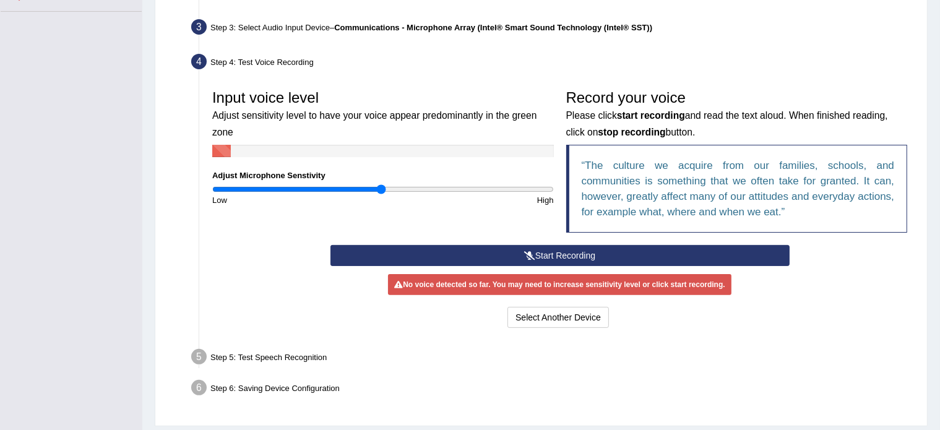
click at [548, 256] on button "Start Recording" at bounding box center [560, 255] width 459 height 21
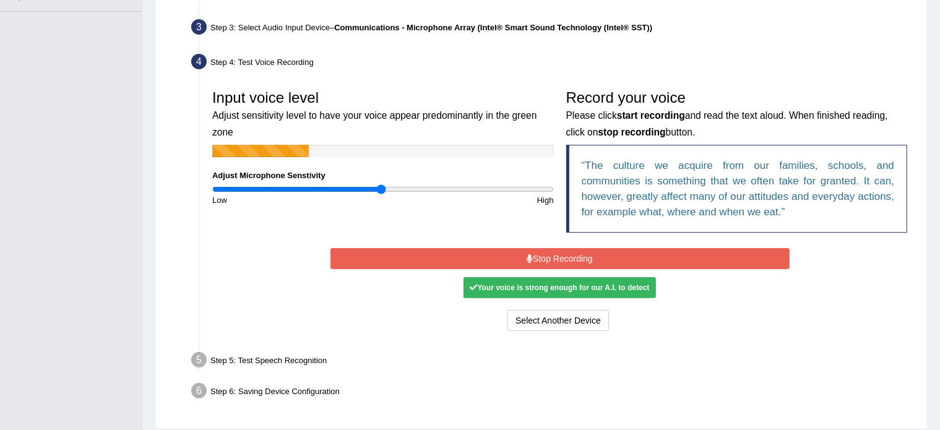
click at [548, 256] on button "Stop Recording" at bounding box center [560, 258] width 459 height 21
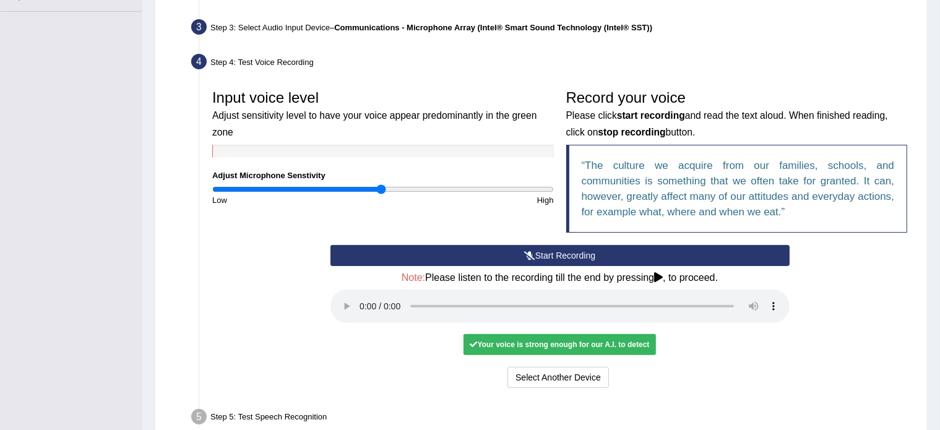
scroll to position [391, 0]
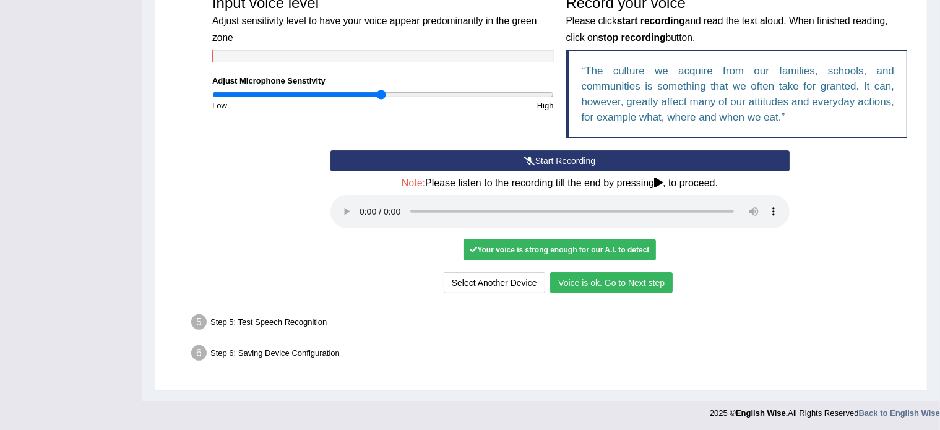
click at [587, 280] on button "Voice is ok. Go to Next step" at bounding box center [611, 282] width 123 height 21
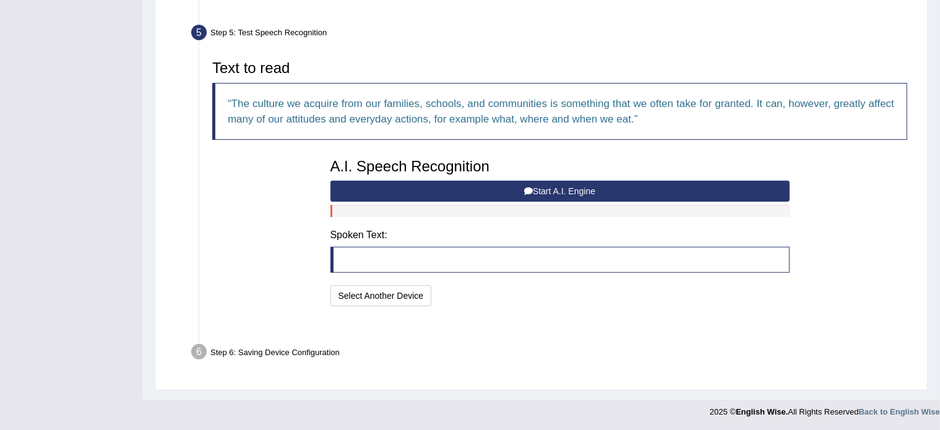
scroll to position [342, 0]
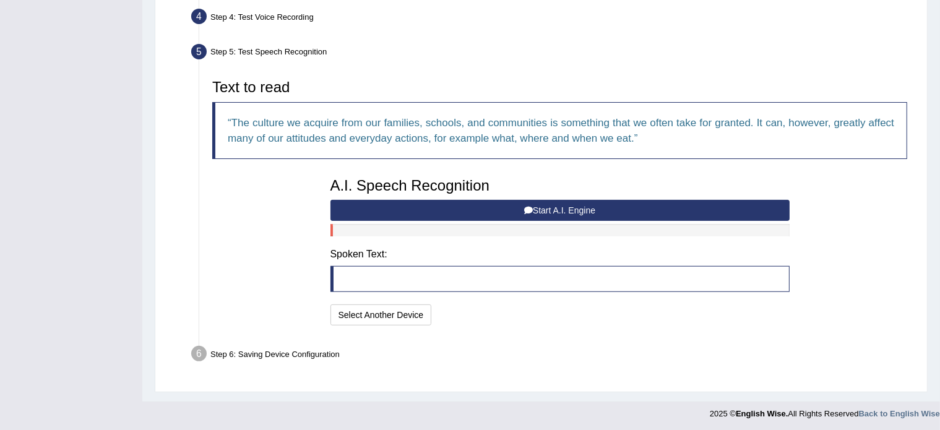
click at [554, 210] on button "Start A.I. Engine" at bounding box center [560, 210] width 459 height 21
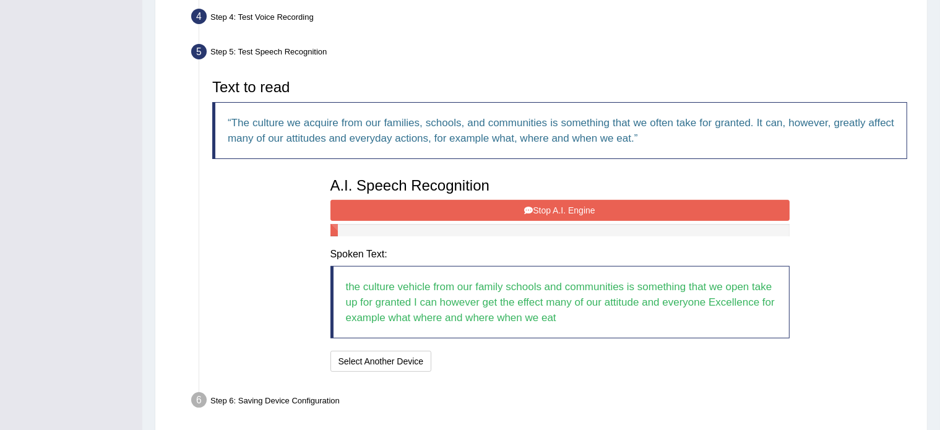
click at [562, 203] on button "Stop A.I. Engine" at bounding box center [560, 210] width 459 height 21
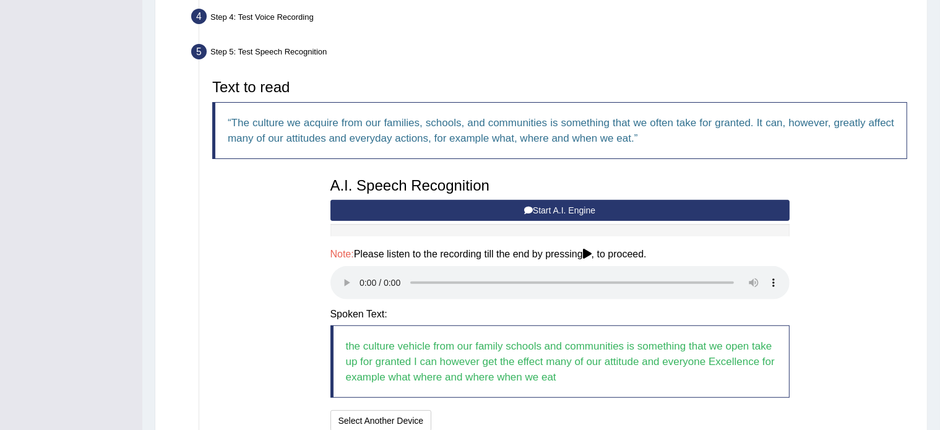
scroll to position [448, 0]
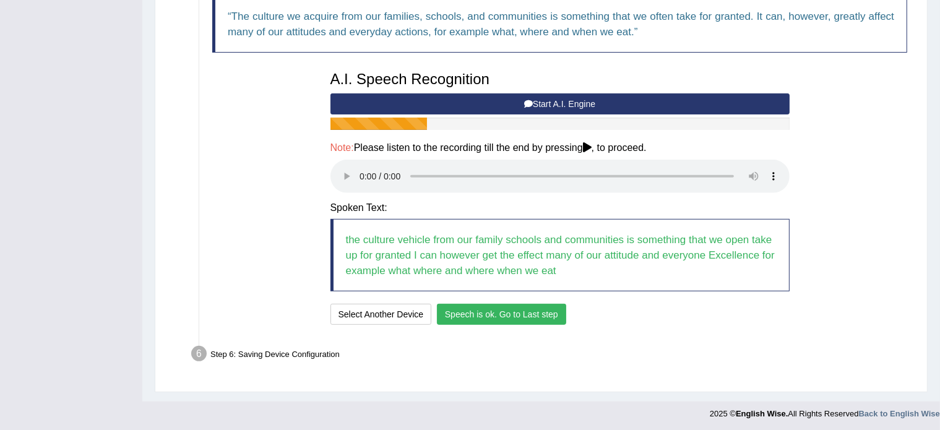
click at [506, 314] on button "Speech is ok. Go to Last step" at bounding box center [501, 314] width 129 height 21
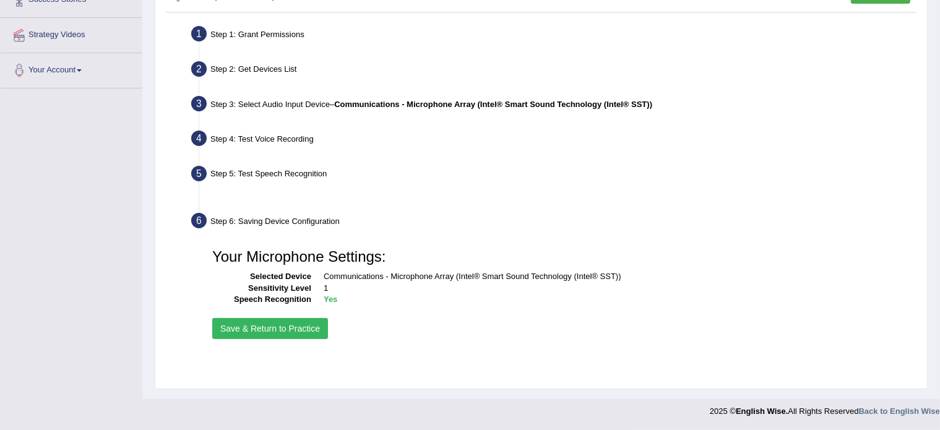
scroll to position [220, 0]
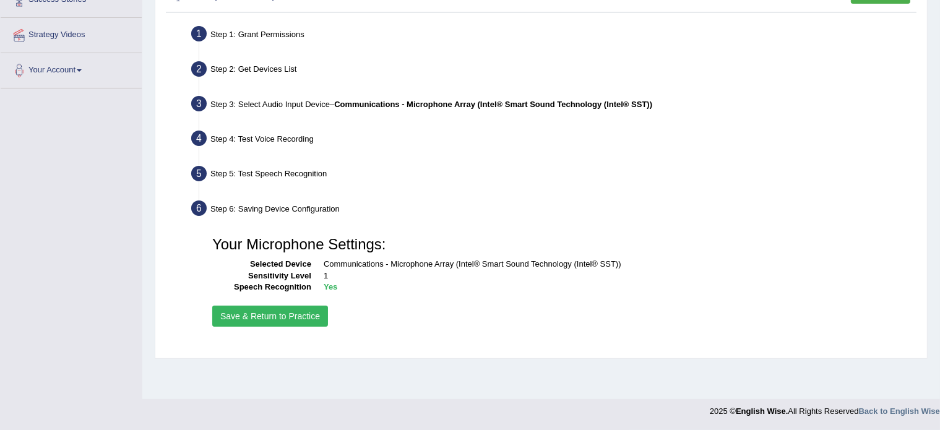
click at [271, 314] on button "Save & Return to Practice" at bounding box center [270, 316] width 116 height 21
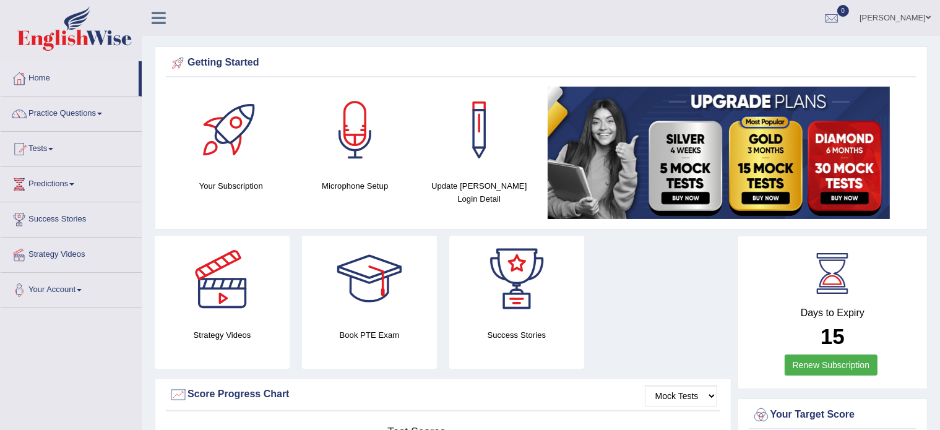
click at [352, 133] on div at bounding box center [355, 130] width 87 height 87
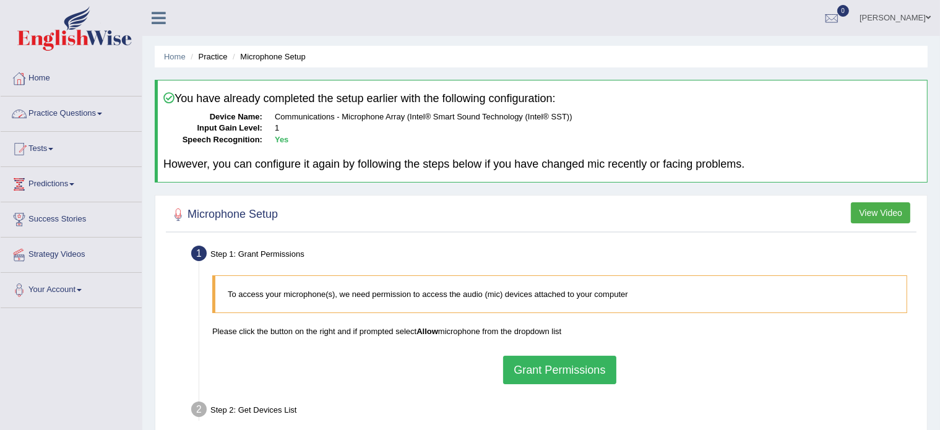
click at [41, 74] on link "Home" at bounding box center [71, 76] width 141 height 31
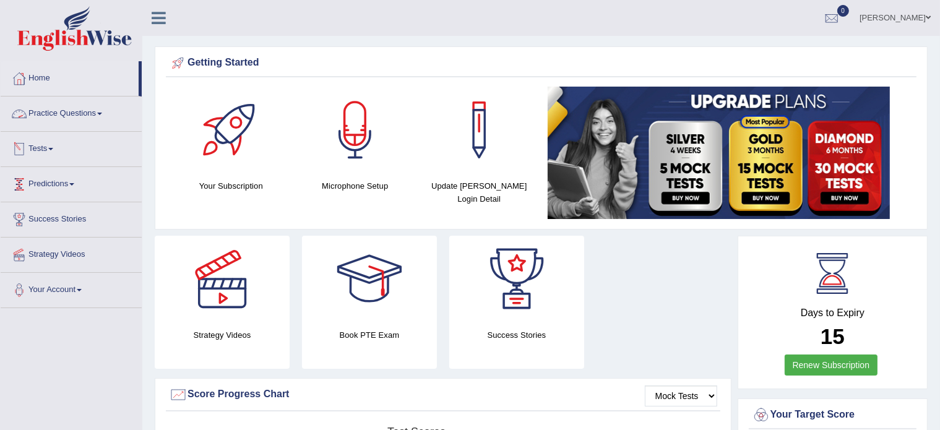
click at [78, 109] on link "Practice Questions" at bounding box center [71, 112] width 141 height 31
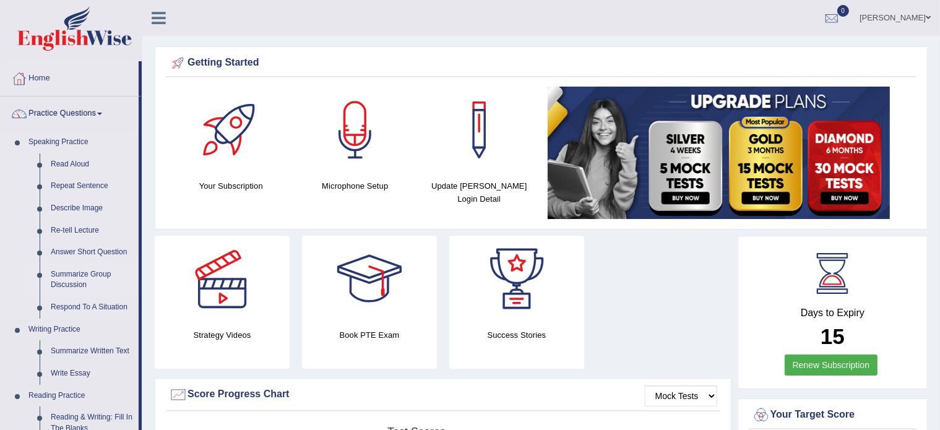
click at [67, 270] on link "Summarize Group Discussion" at bounding box center [91, 280] width 93 height 33
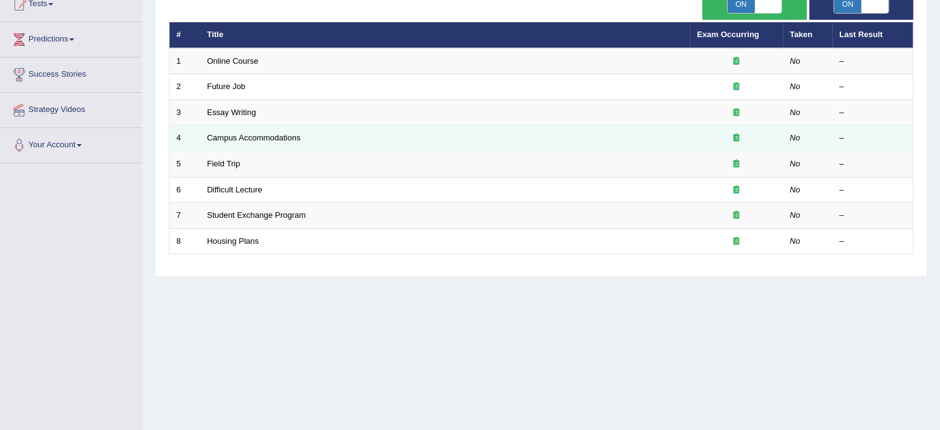
scroll to position [145, 0]
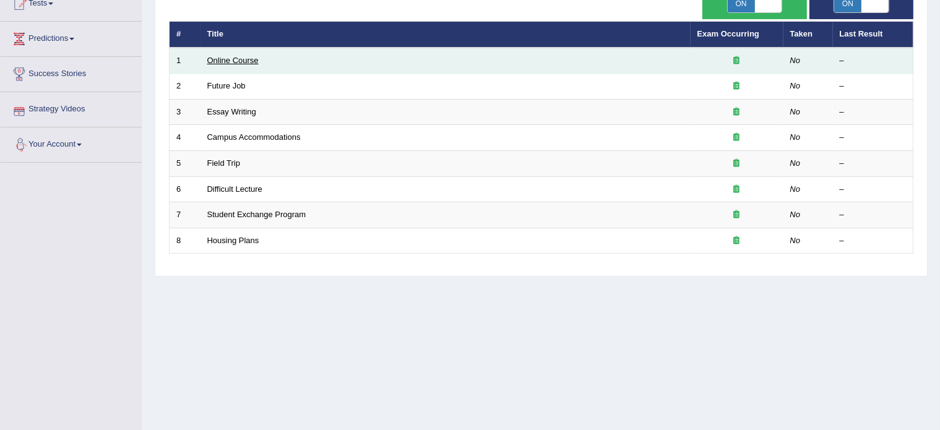
click at [235, 61] on link "Online Course" at bounding box center [232, 60] width 51 height 9
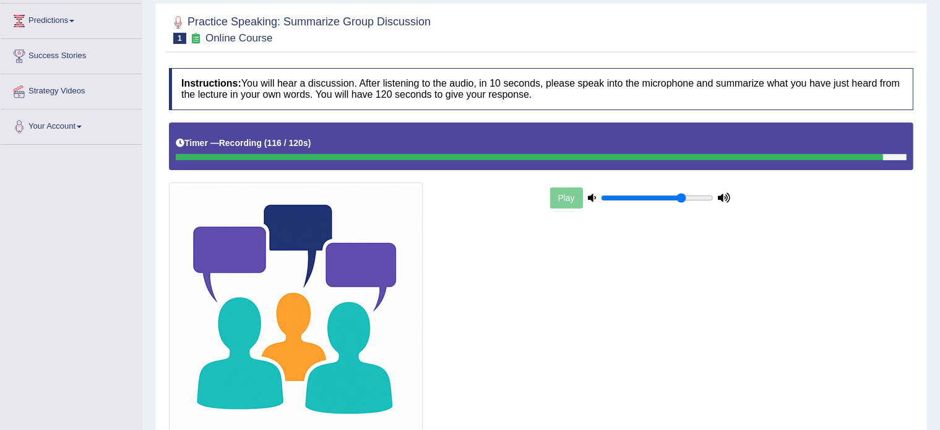
scroll to position [243, 0]
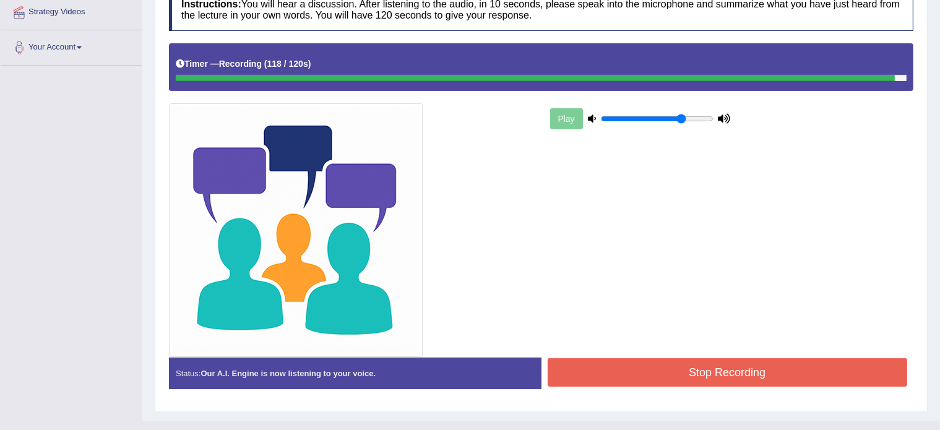
click at [600, 365] on button "Stop Recording" at bounding box center [728, 372] width 360 height 28
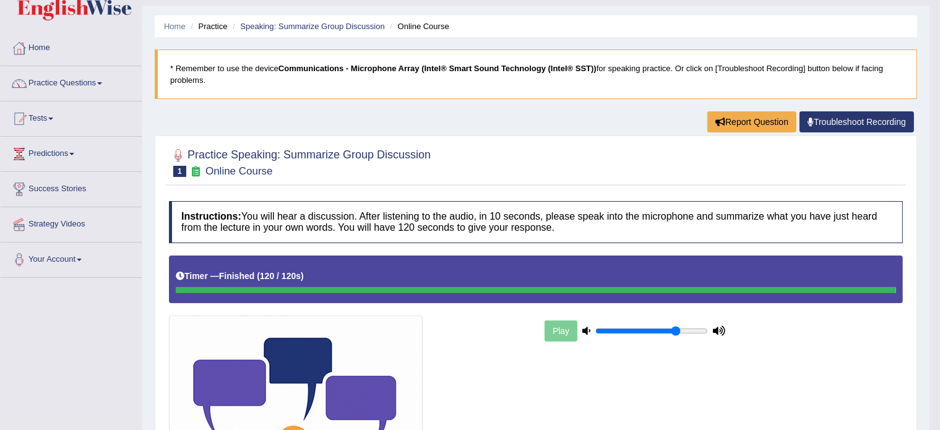
scroll to position [7, 0]
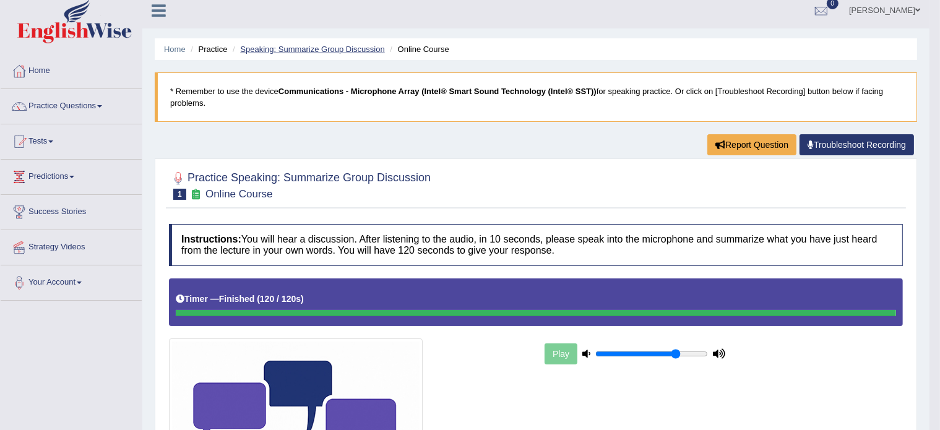
click at [326, 45] on link "Speaking: Summarize Group Discussion" at bounding box center [312, 49] width 144 height 9
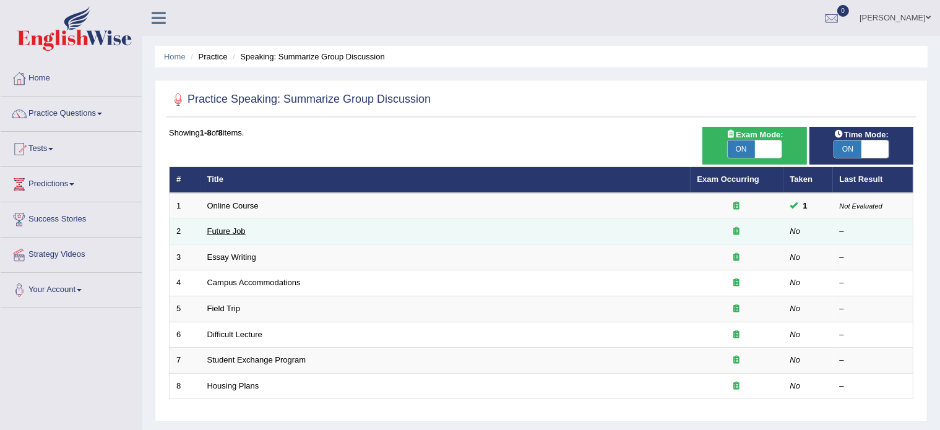
click at [218, 230] on link "Future Job" at bounding box center [226, 231] width 38 height 9
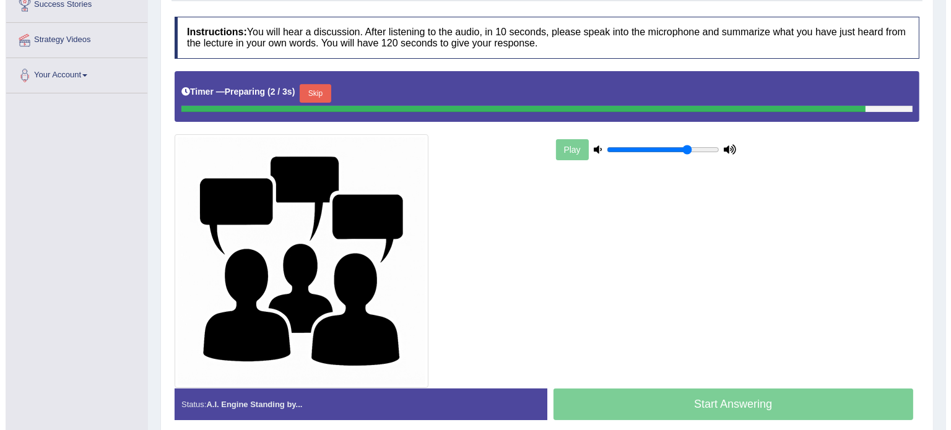
scroll to position [215, 0]
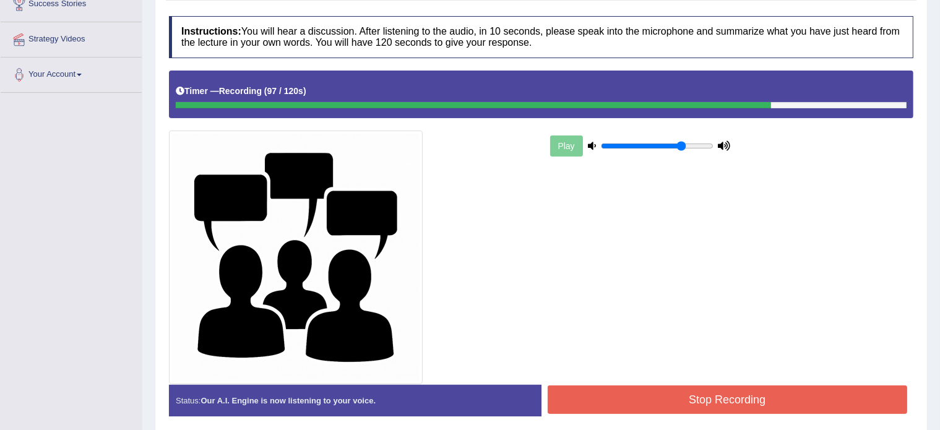
click at [612, 391] on button "Stop Recording" at bounding box center [728, 400] width 360 height 28
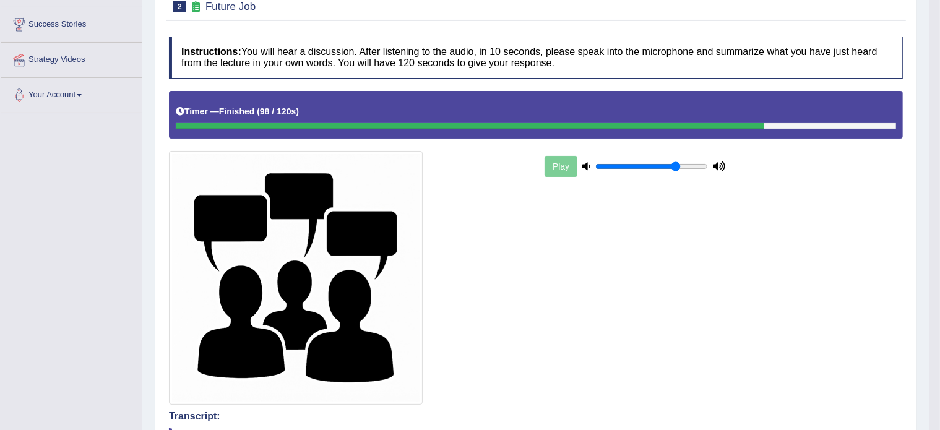
scroll to position [0, 0]
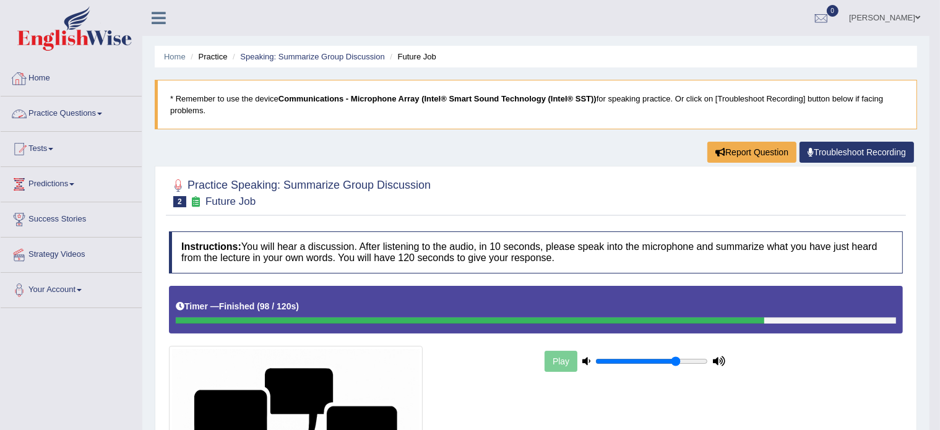
click at [86, 107] on link "Practice Questions" at bounding box center [71, 112] width 141 height 31
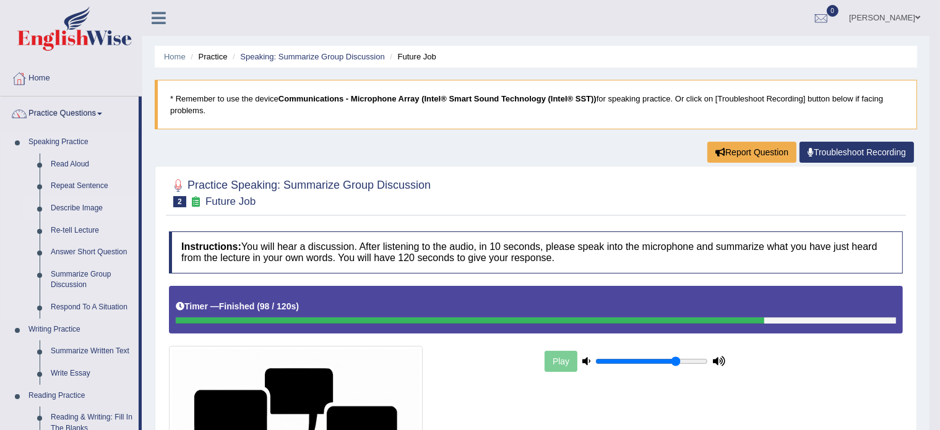
click at [68, 205] on link "Describe Image" at bounding box center [91, 208] width 93 height 22
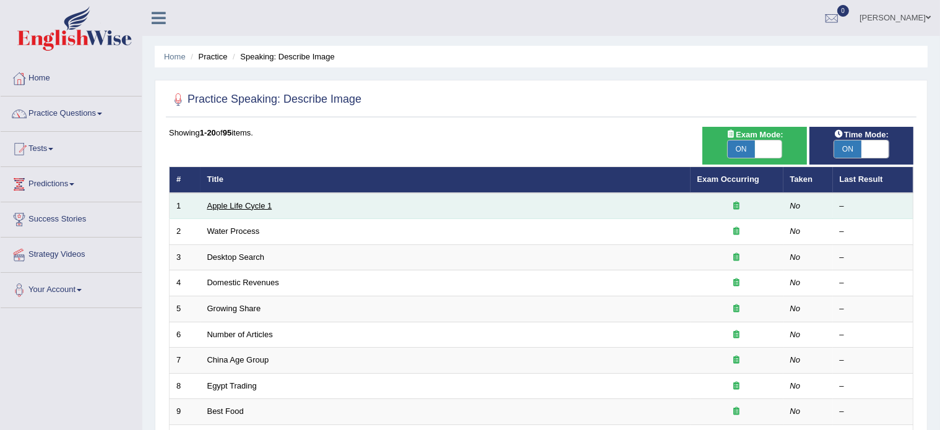
click at [240, 205] on link "Apple Life Cycle 1" at bounding box center [239, 205] width 65 height 9
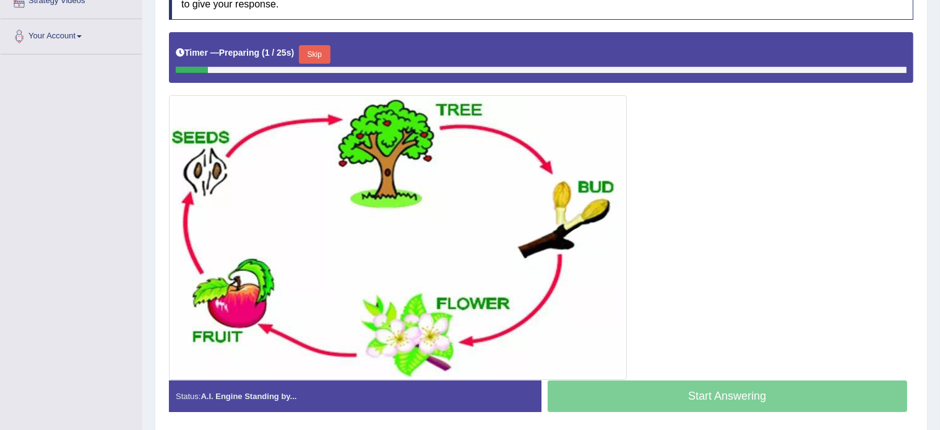
scroll to position [255, 0]
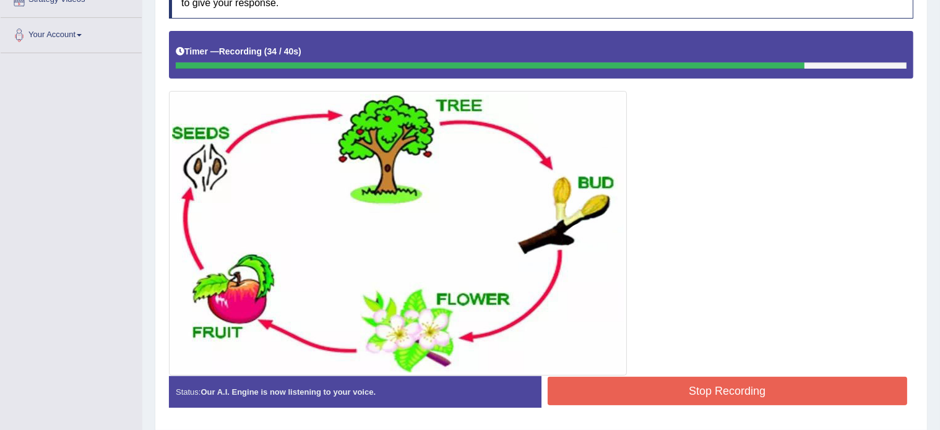
click at [668, 390] on button "Stop Recording" at bounding box center [728, 391] width 360 height 28
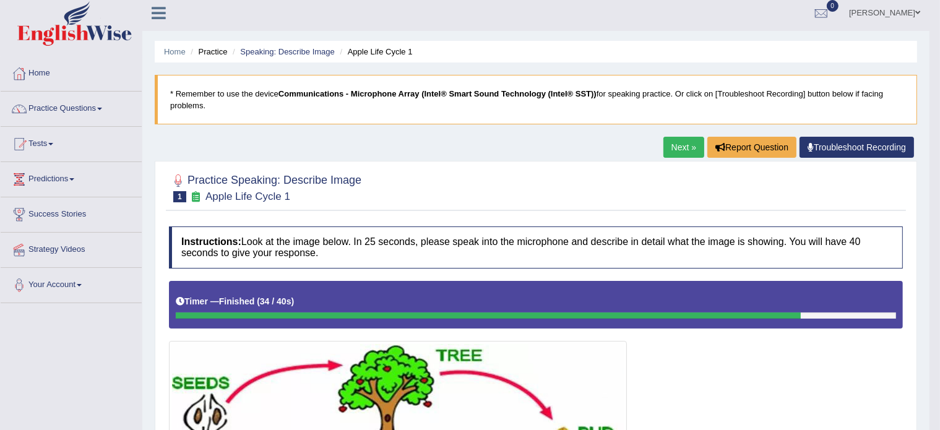
scroll to position [0, 0]
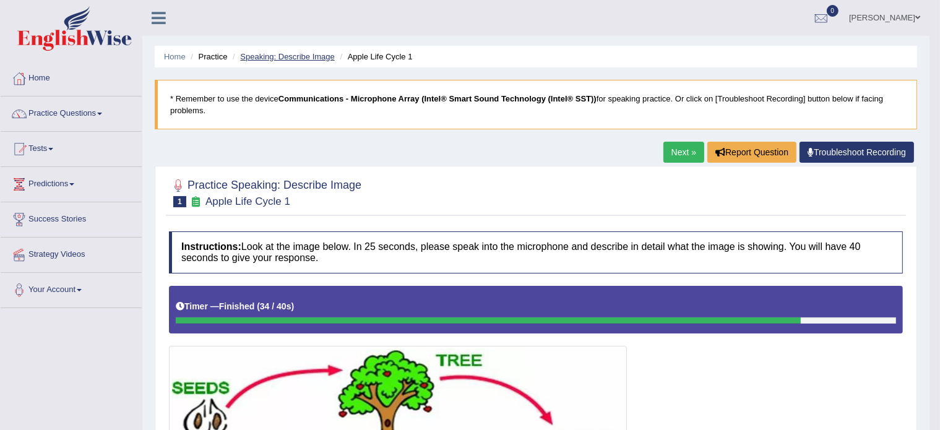
click at [264, 53] on link "Speaking: Describe Image" at bounding box center [287, 56] width 94 height 9
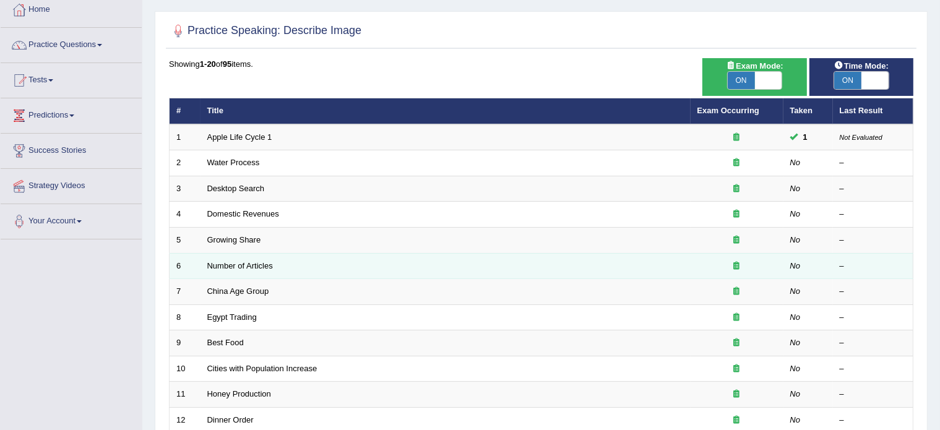
scroll to position [63, 0]
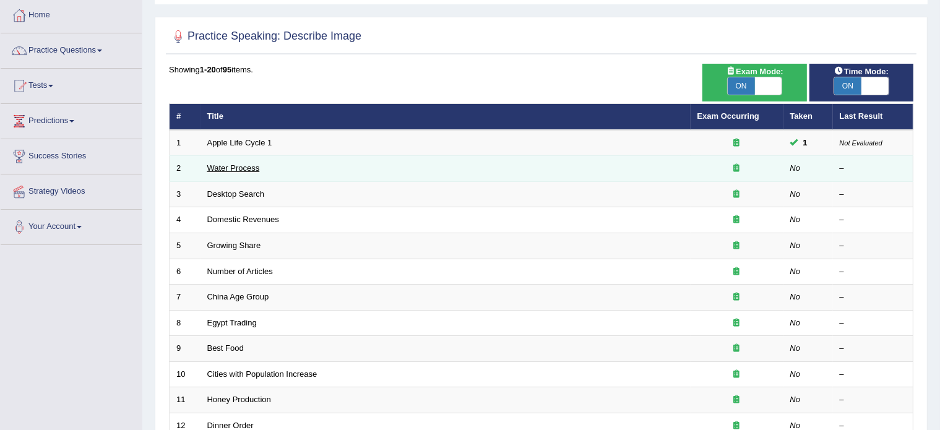
click at [227, 164] on link "Water Process" at bounding box center [233, 167] width 53 height 9
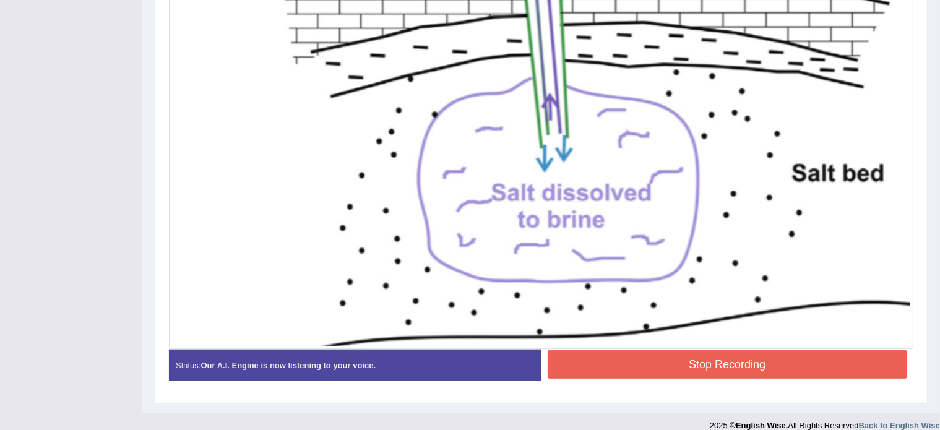
scroll to position [502, 0]
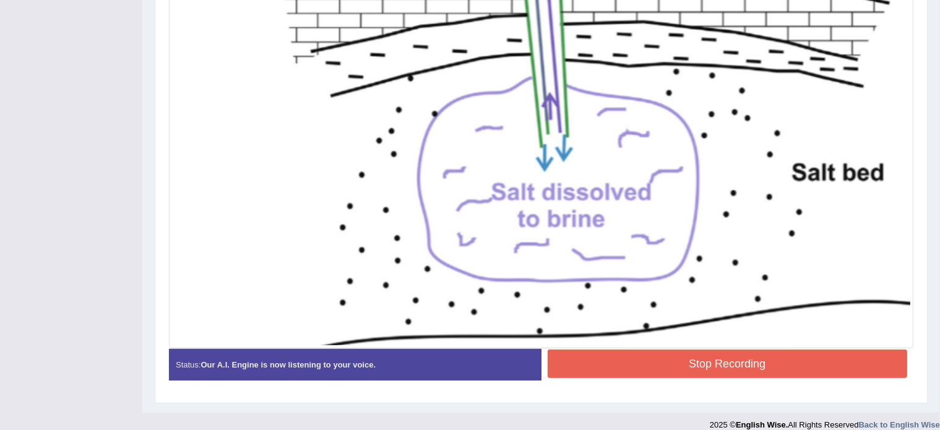
click at [708, 360] on button "Stop Recording" at bounding box center [728, 364] width 360 height 28
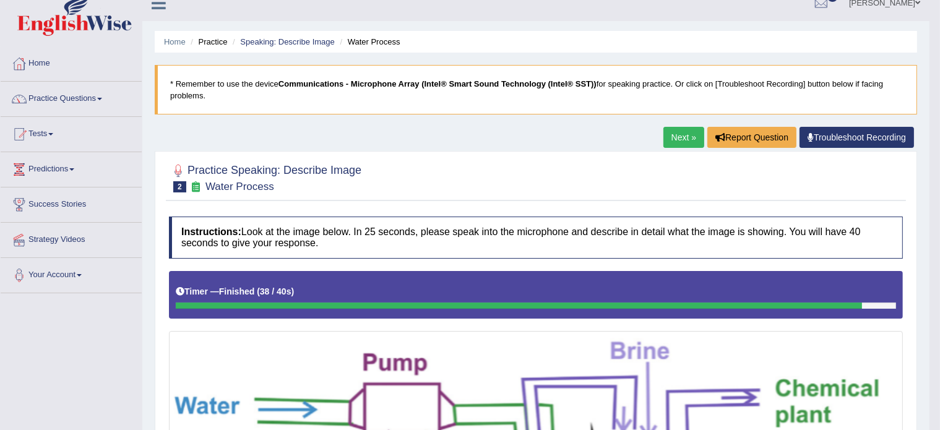
scroll to position [0, 0]
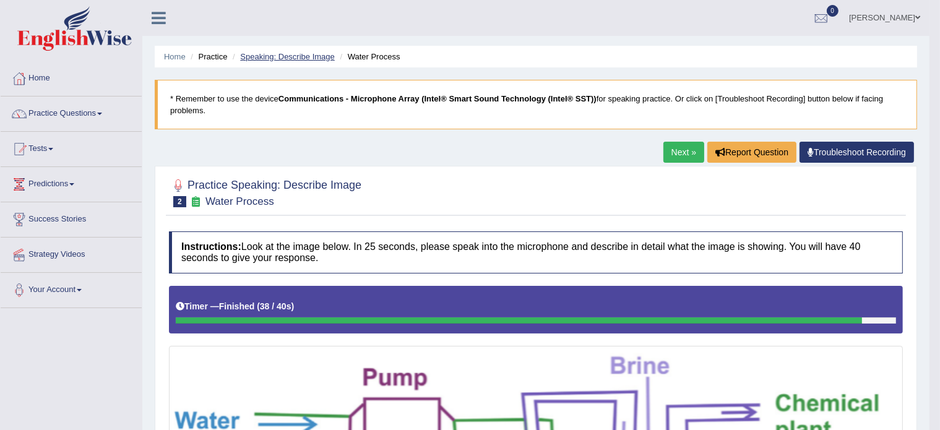
click at [297, 53] on link "Speaking: Describe Image" at bounding box center [287, 56] width 94 height 9
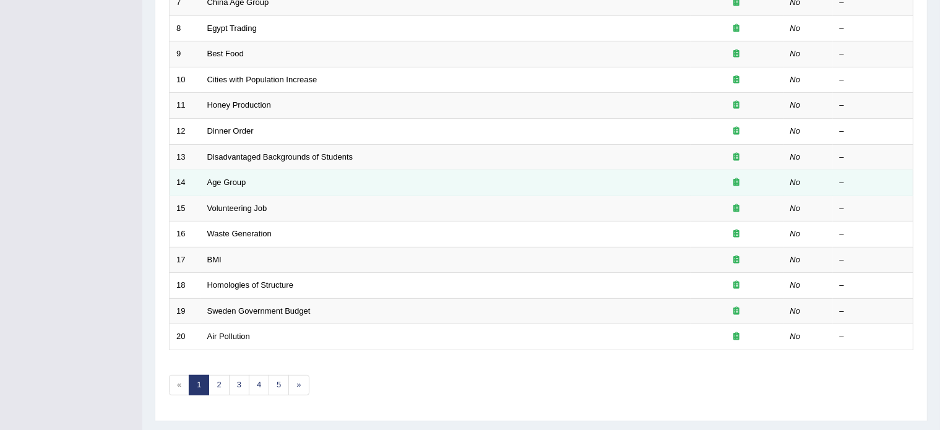
scroll to position [386, 0]
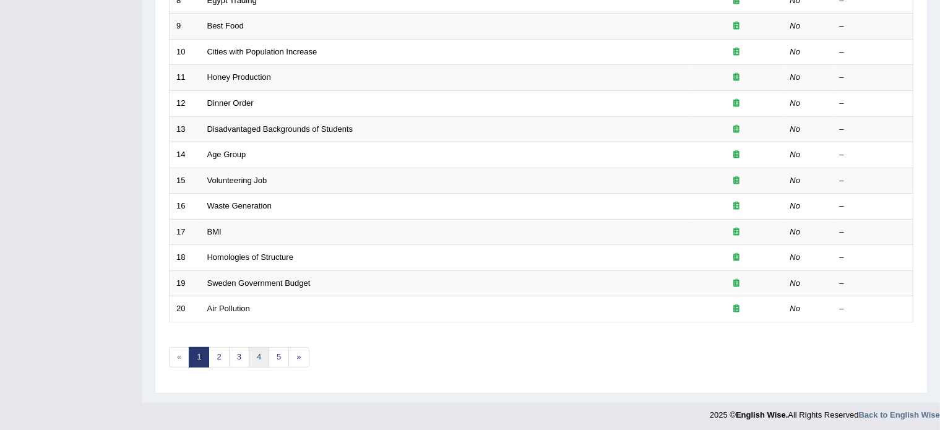
click at [257, 351] on link "4" at bounding box center [259, 357] width 20 height 20
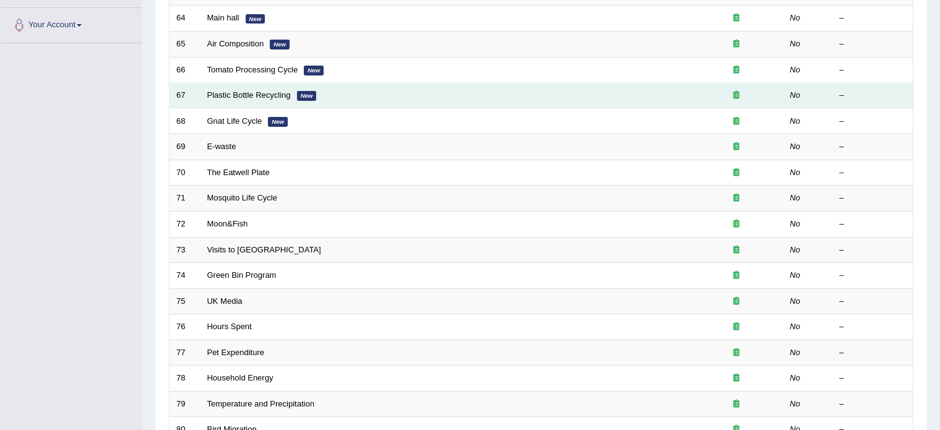
scroll to position [386, 0]
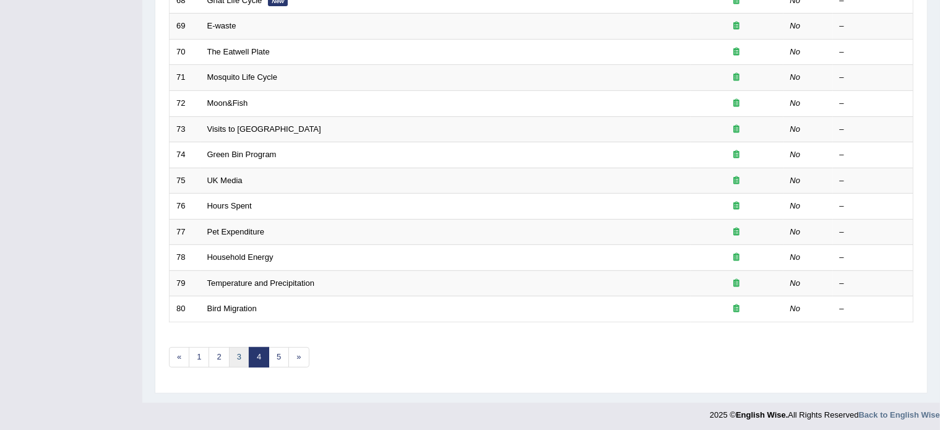
click at [238, 355] on link "3" at bounding box center [239, 357] width 20 height 20
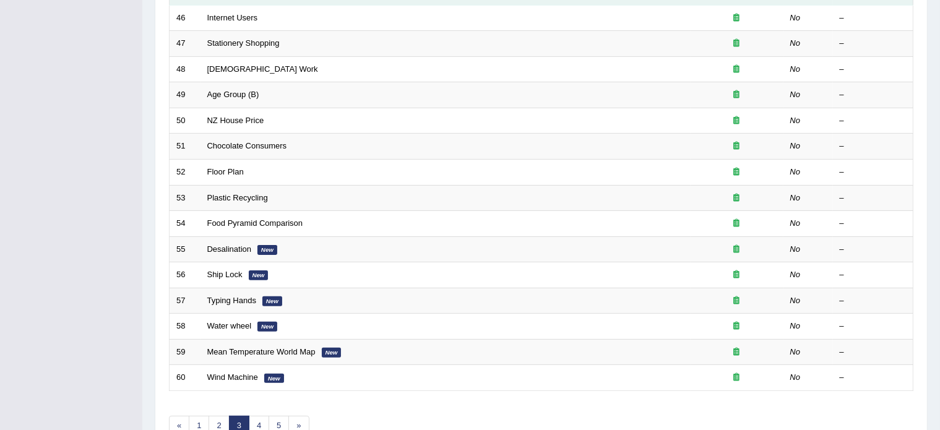
scroll to position [337, 0]
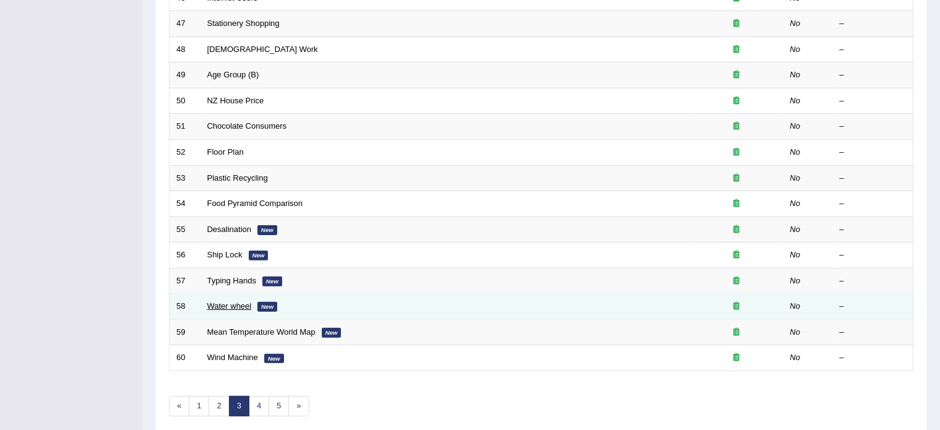
click at [231, 301] on link "Water wheel" at bounding box center [229, 305] width 45 height 9
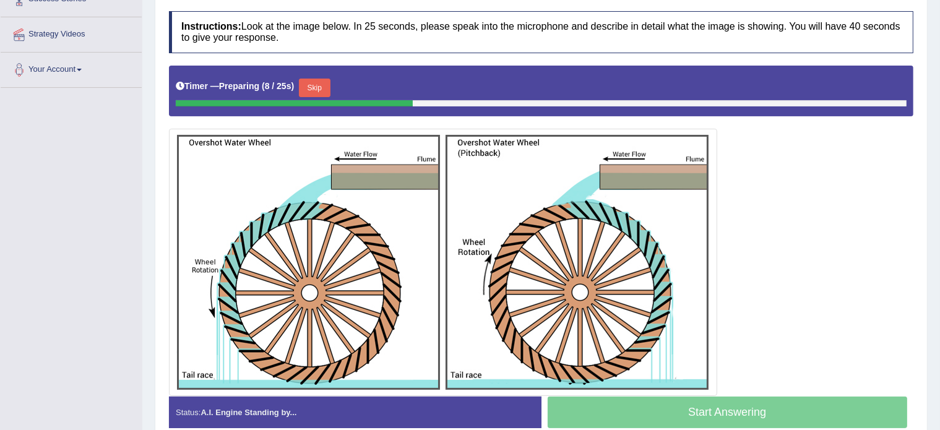
scroll to position [220, 0]
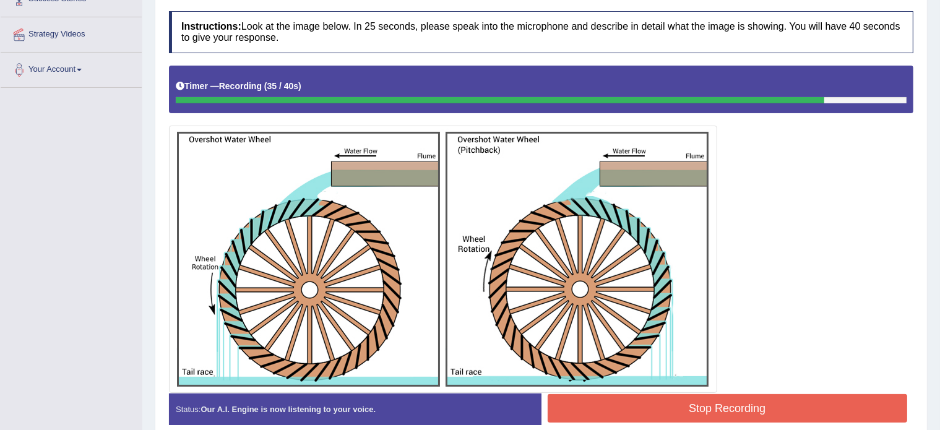
click at [615, 398] on button "Stop Recording" at bounding box center [728, 408] width 360 height 28
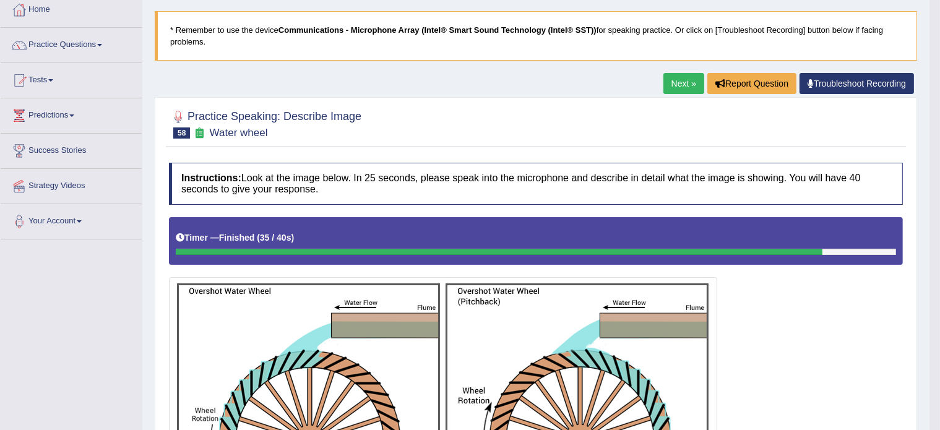
scroll to position [0, 0]
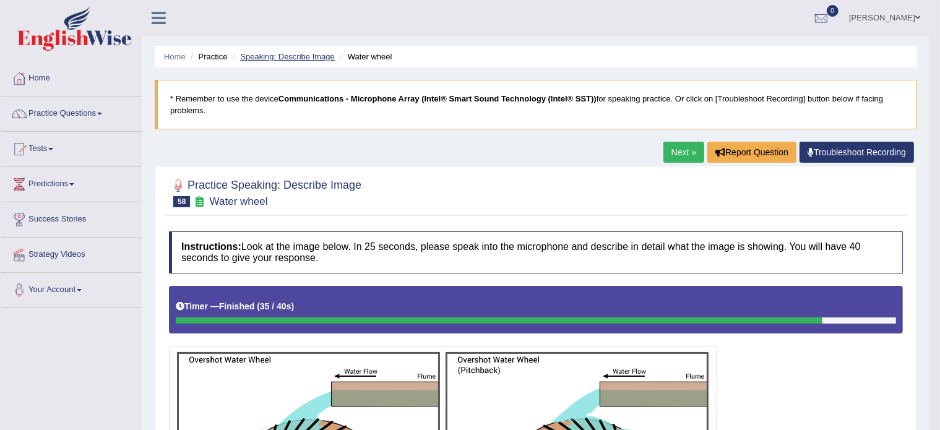
click at [285, 57] on link "Speaking: Describe Image" at bounding box center [287, 56] width 94 height 9
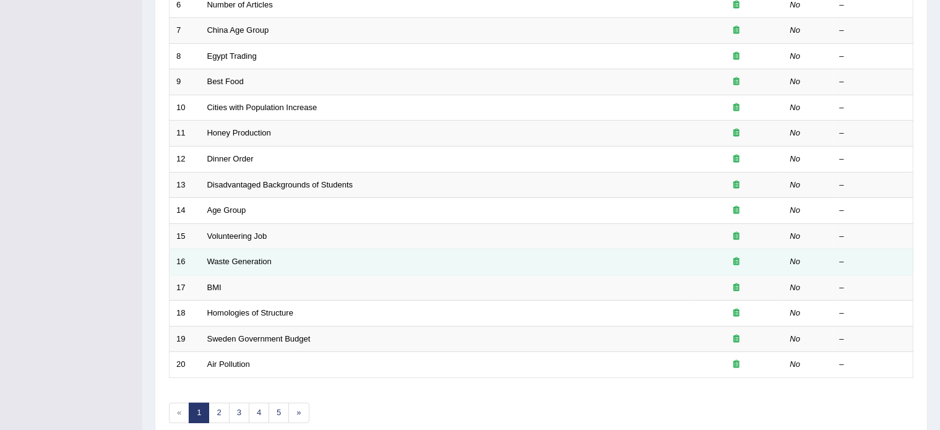
scroll to position [386, 0]
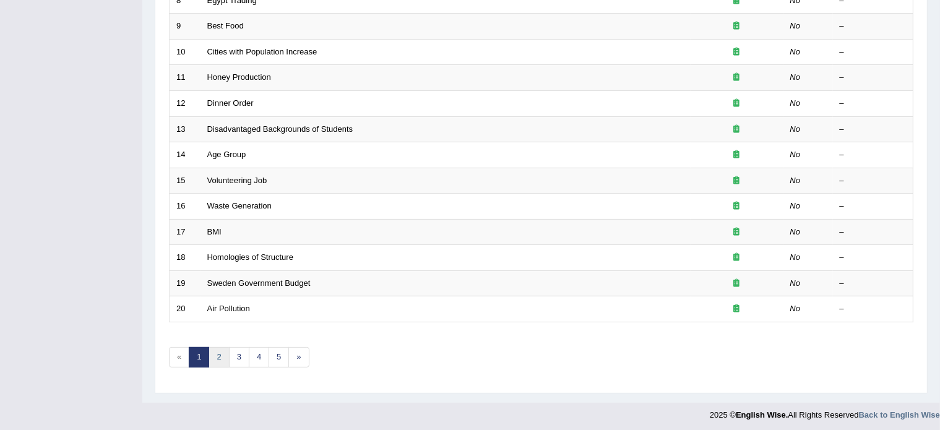
click at [218, 355] on link "2" at bounding box center [219, 357] width 20 height 20
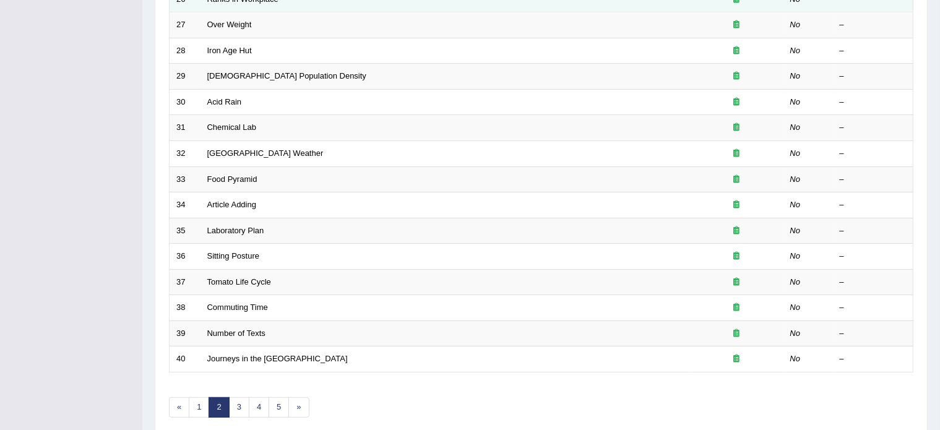
scroll to position [338, 0]
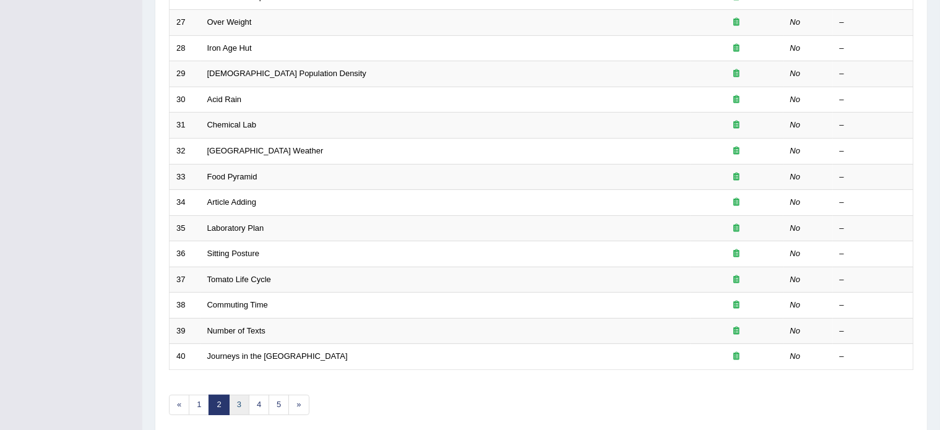
click at [238, 400] on link "3" at bounding box center [239, 405] width 20 height 20
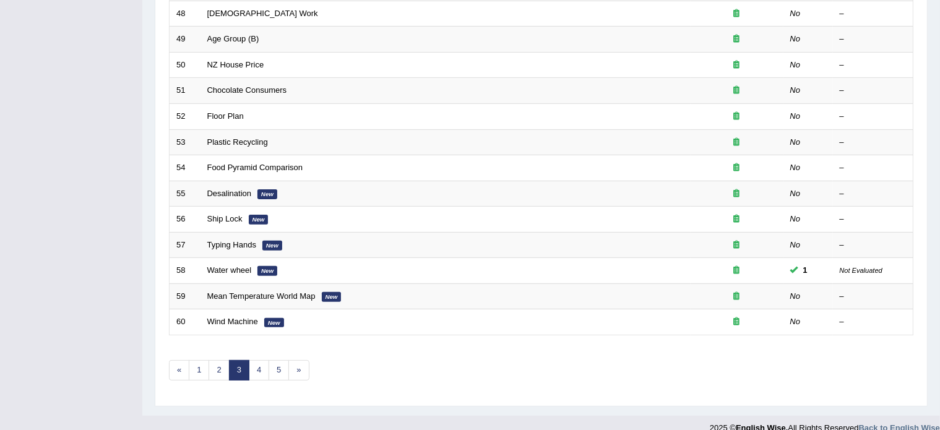
scroll to position [386, 0]
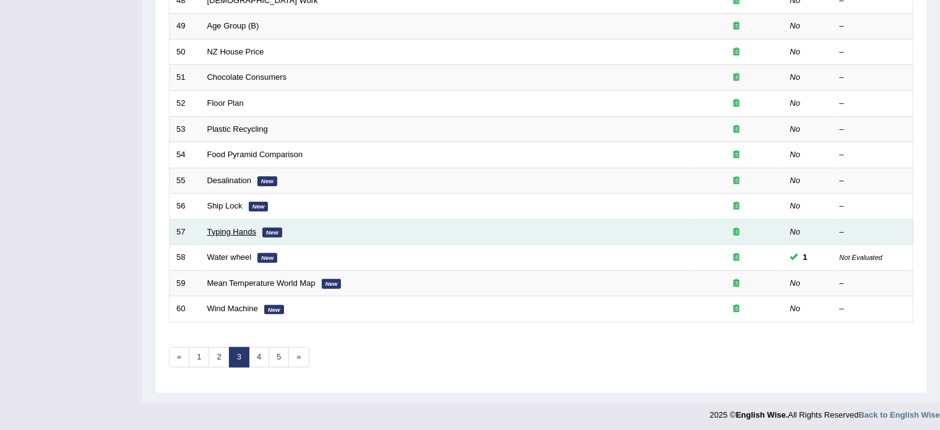
click at [235, 230] on link "Typing Hands" at bounding box center [232, 231] width 50 height 9
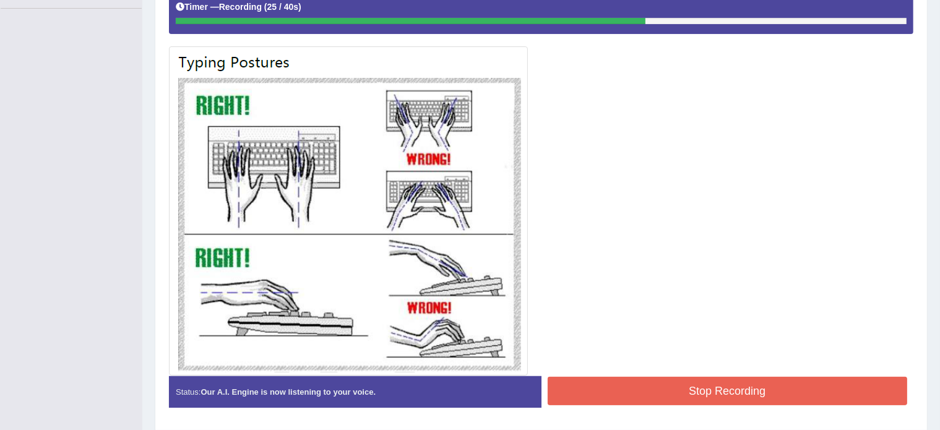
scroll to position [296, 0]
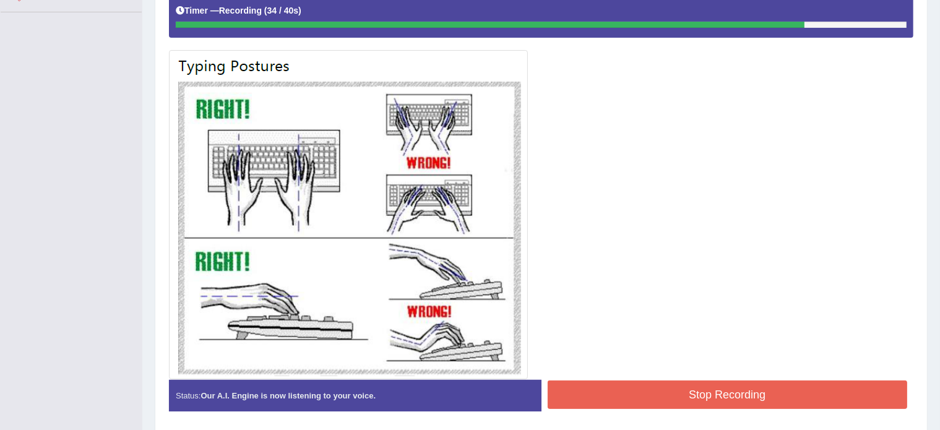
click at [638, 392] on button "Stop Recording" at bounding box center [728, 395] width 360 height 28
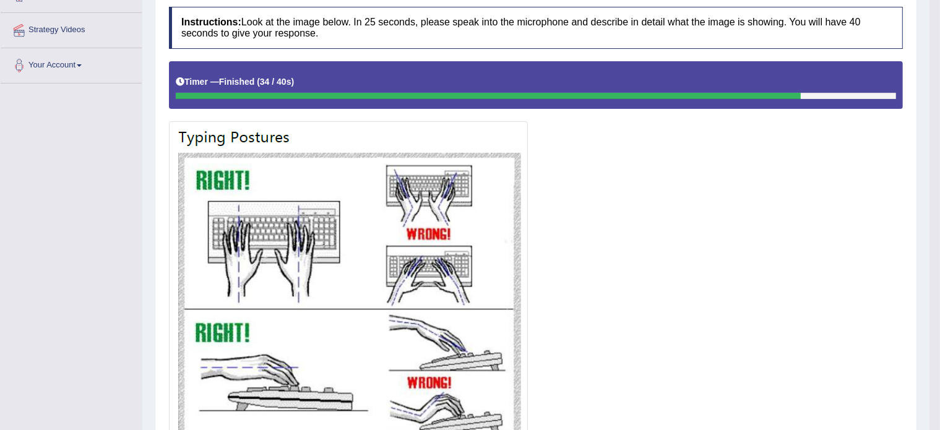
scroll to position [0, 0]
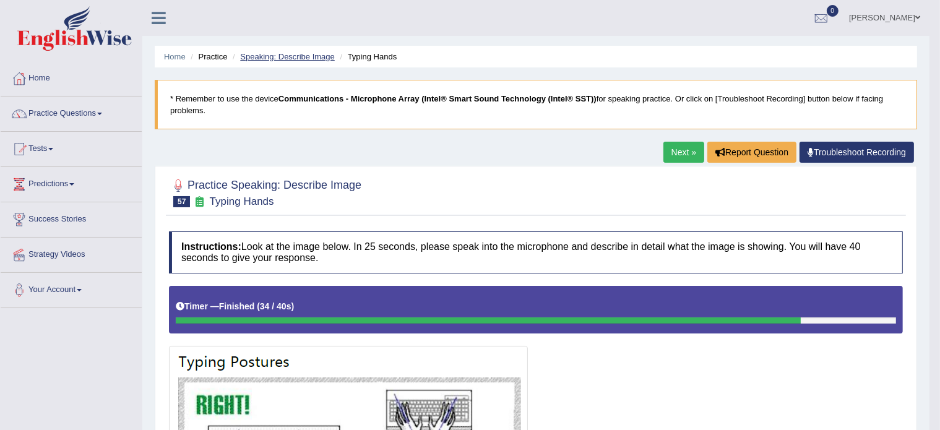
click at [278, 56] on link "Speaking: Describe Image" at bounding box center [287, 56] width 94 height 9
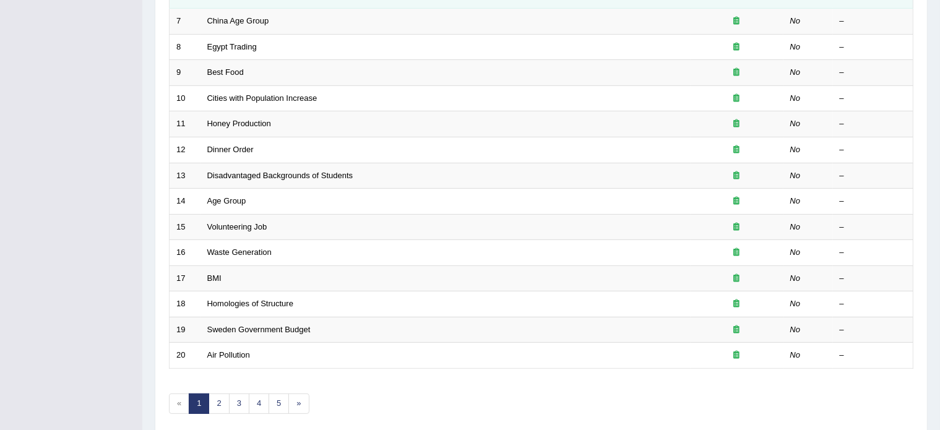
scroll to position [386, 0]
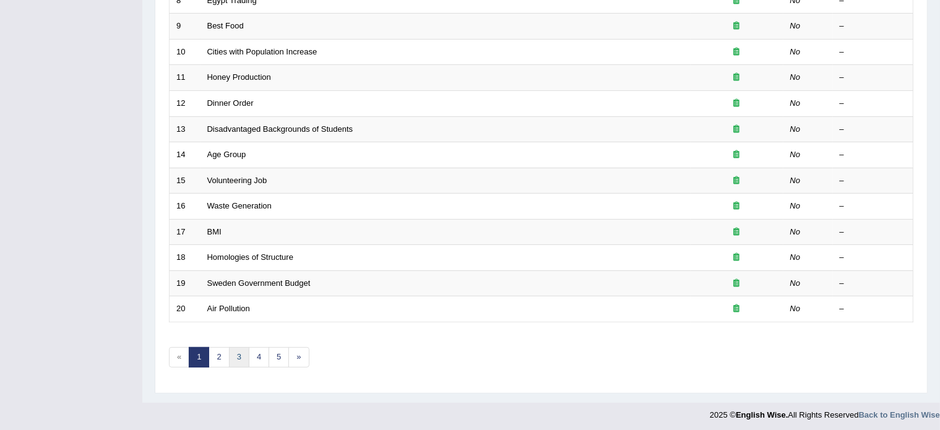
click at [238, 351] on link "3" at bounding box center [239, 357] width 20 height 20
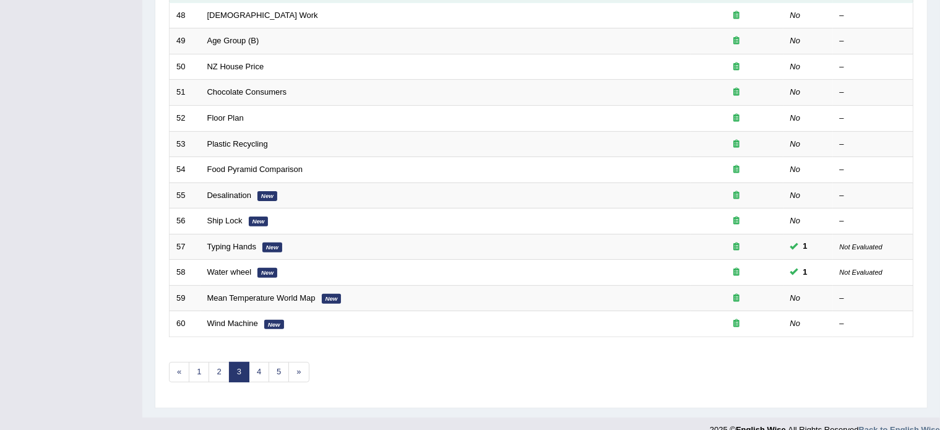
scroll to position [386, 0]
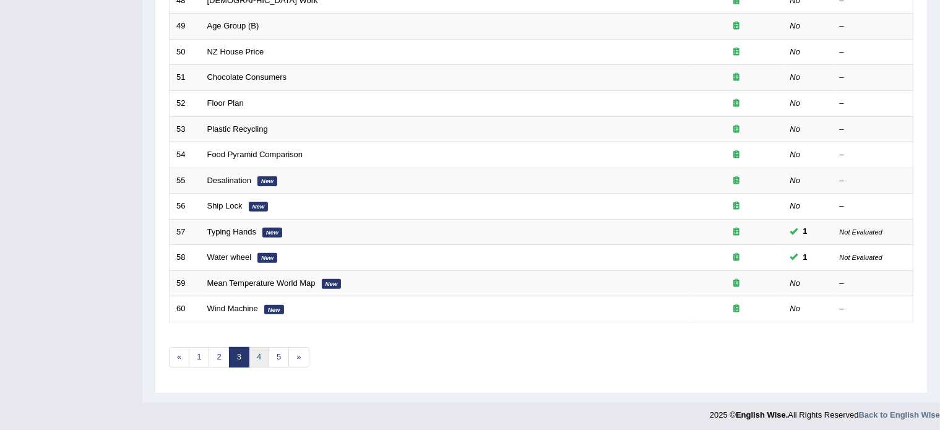
click at [256, 357] on link "4" at bounding box center [259, 357] width 20 height 20
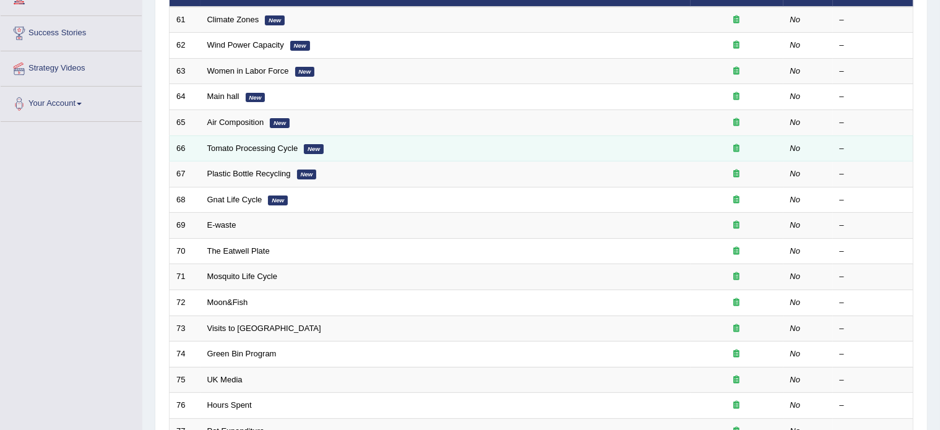
scroll to position [386, 0]
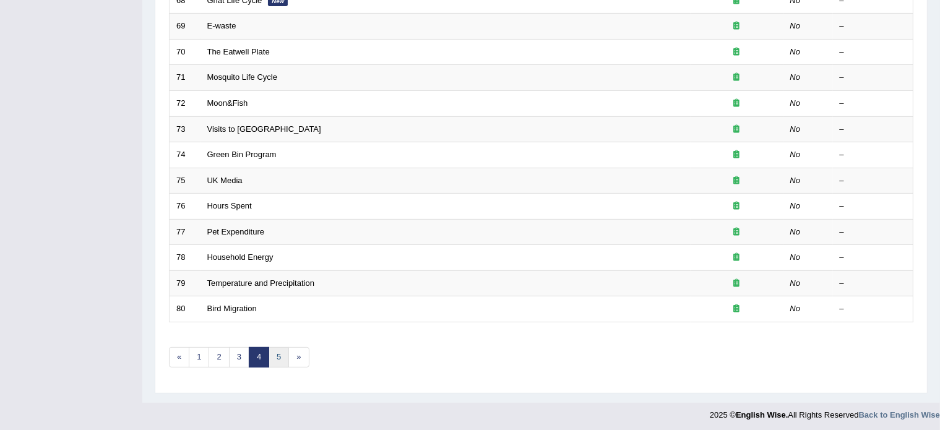
click at [275, 355] on link "5" at bounding box center [279, 357] width 20 height 20
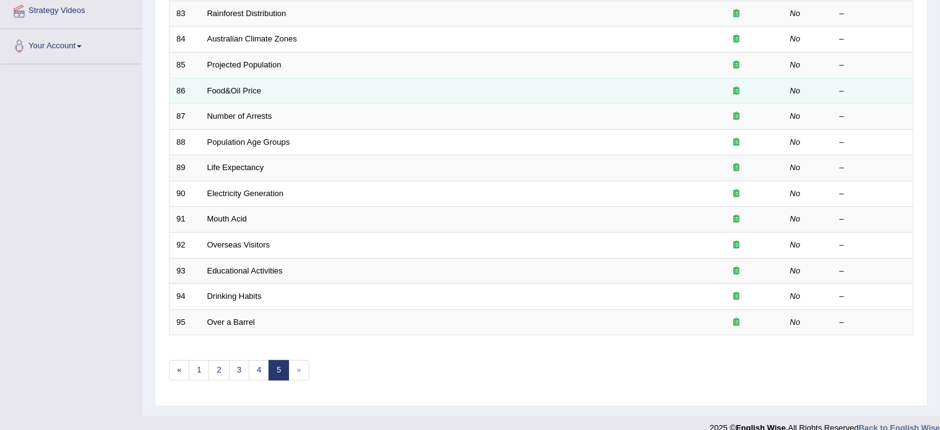
scroll to position [248, 0]
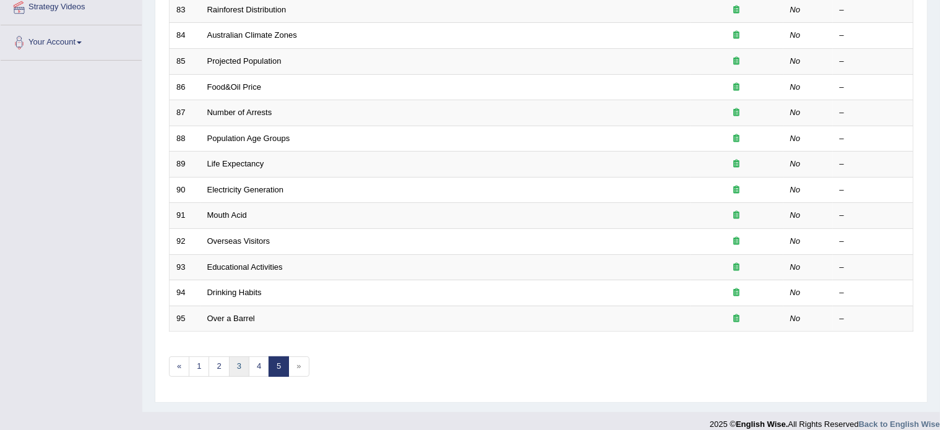
click at [240, 362] on link "3" at bounding box center [239, 367] width 20 height 20
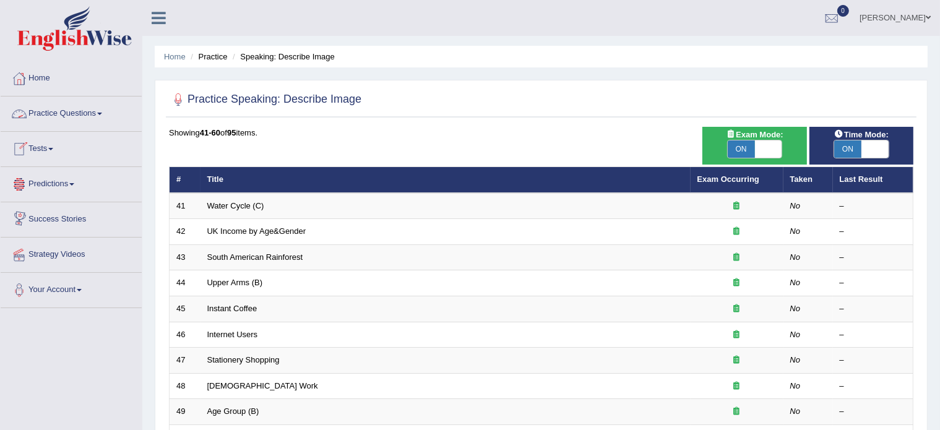
click at [84, 111] on link "Practice Questions" at bounding box center [71, 112] width 141 height 31
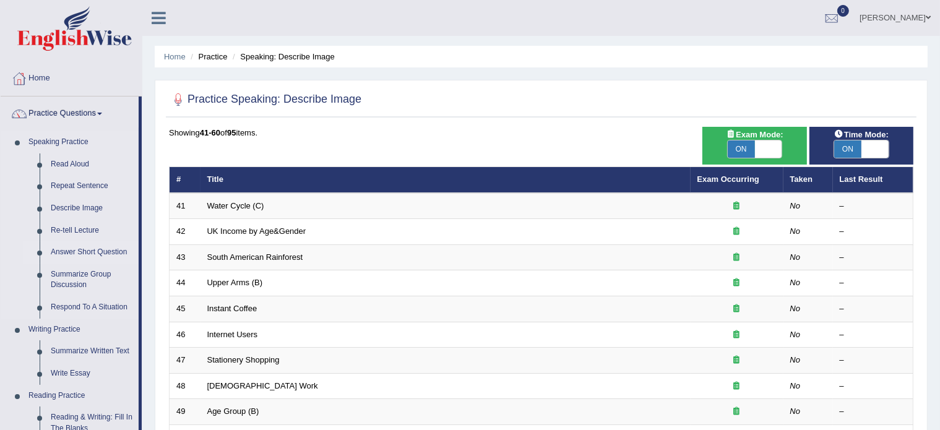
click at [82, 248] on link "Answer Short Question" at bounding box center [91, 252] width 93 height 22
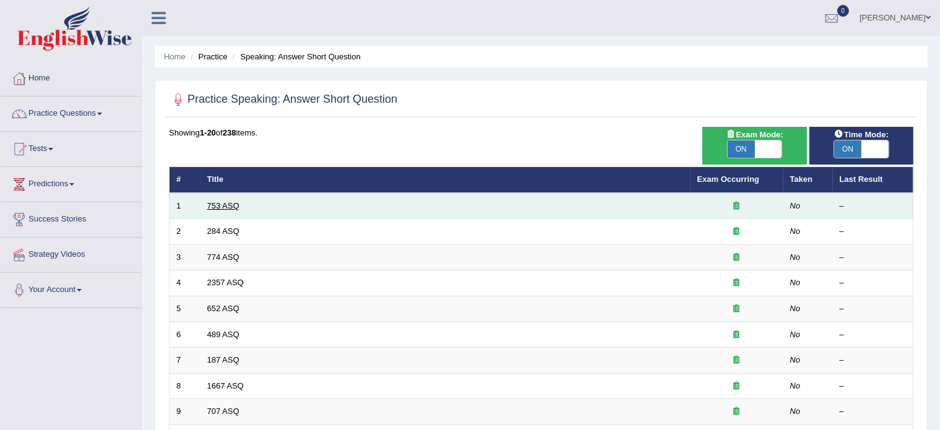
click at [223, 207] on link "753 ASQ" at bounding box center [223, 205] width 32 height 9
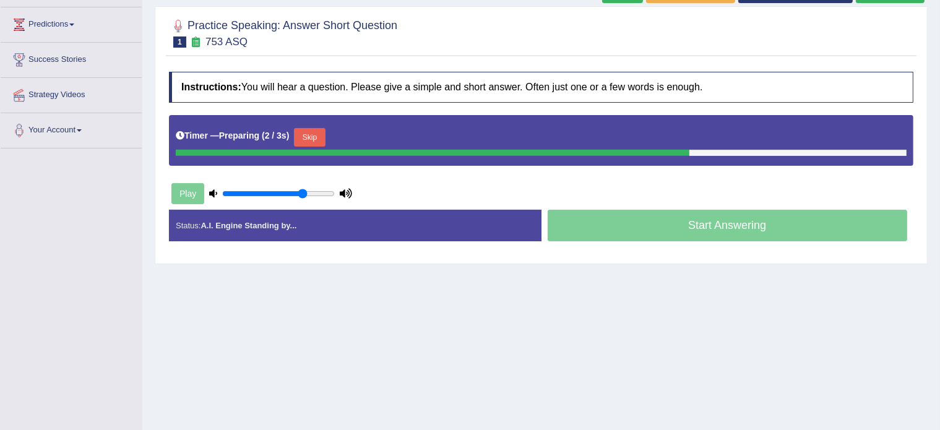
scroll to position [220, 0]
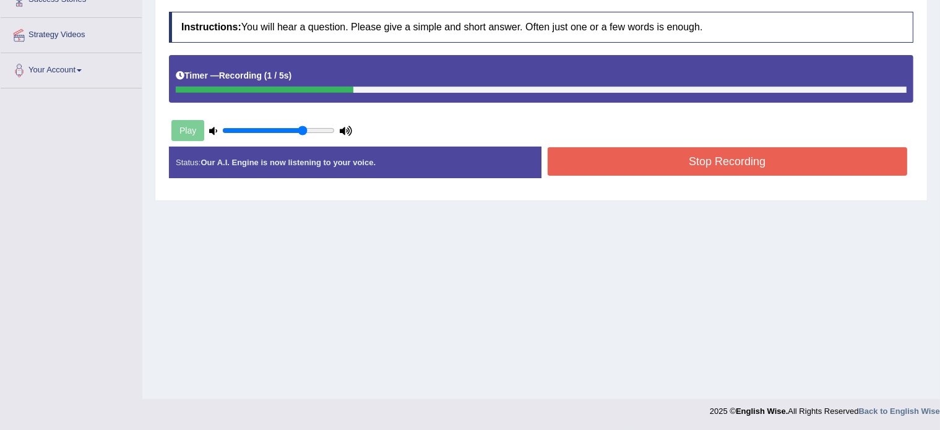
click at [651, 168] on button "Stop Recording" at bounding box center [728, 161] width 360 height 28
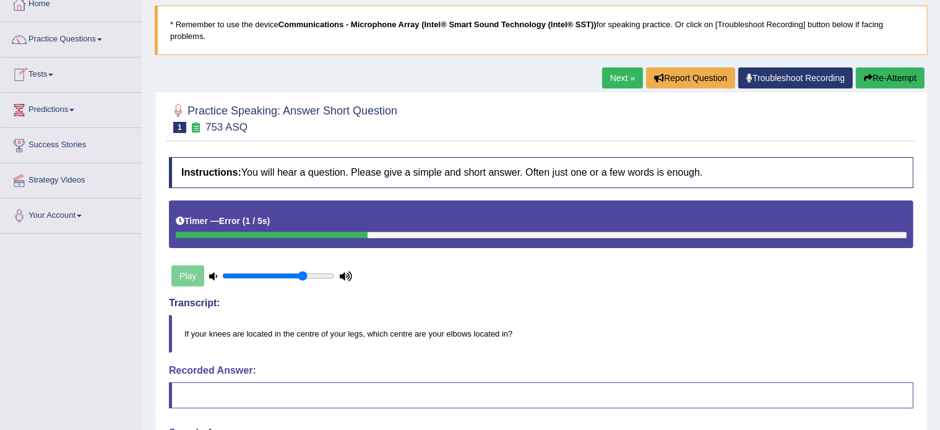
scroll to position [0, 0]
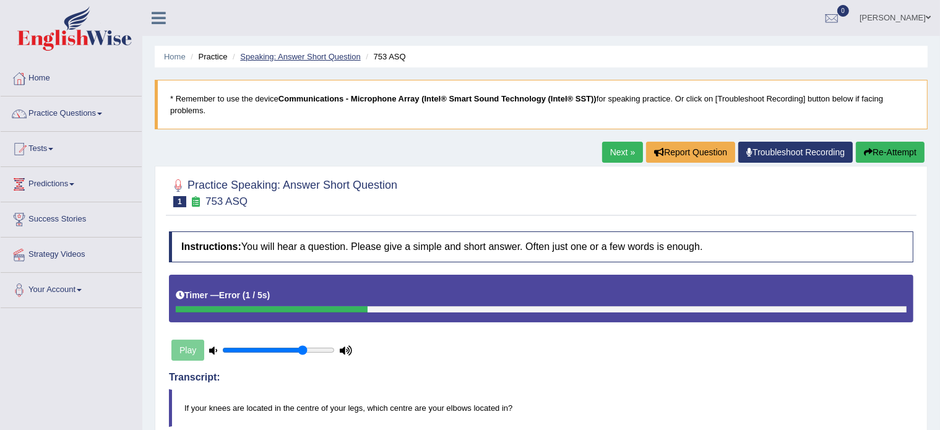
click at [303, 53] on link "Speaking: Answer Short Question" at bounding box center [300, 56] width 120 height 9
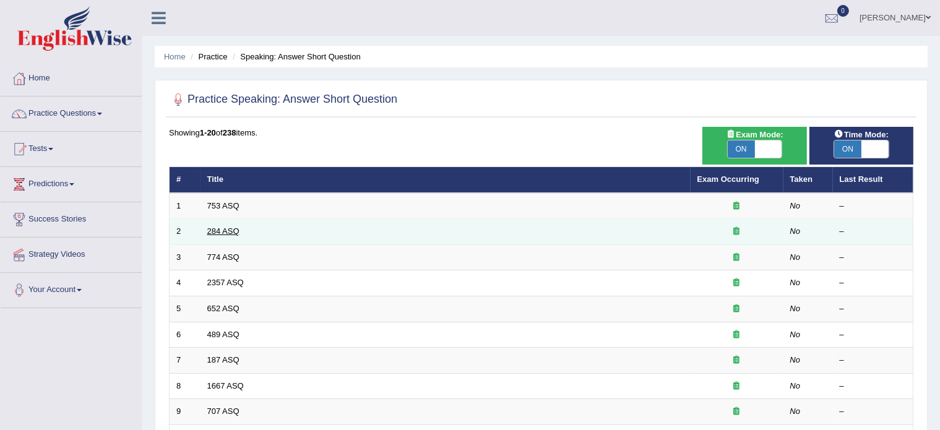
click at [225, 228] on link "284 ASQ" at bounding box center [223, 231] width 32 height 9
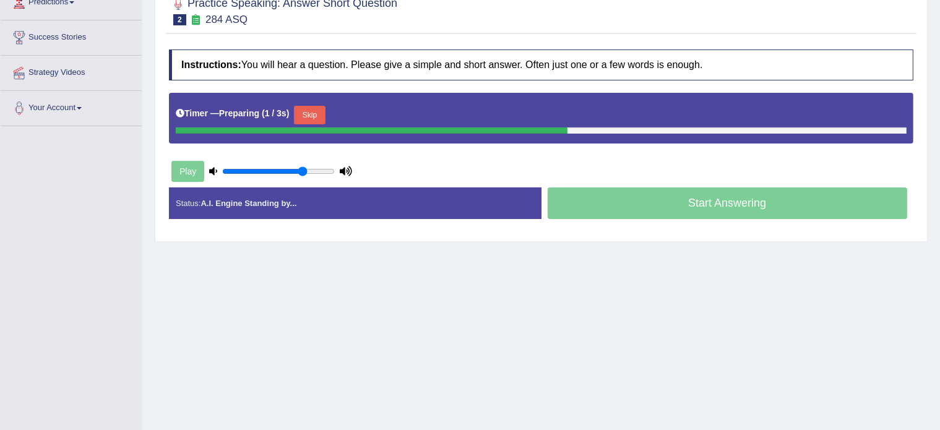
scroll to position [183, 0]
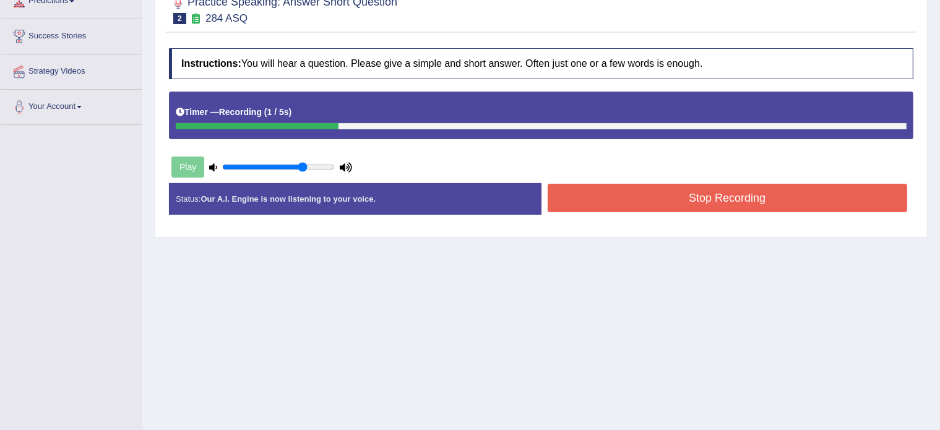
click at [602, 198] on button "Stop Recording" at bounding box center [728, 198] width 360 height 28
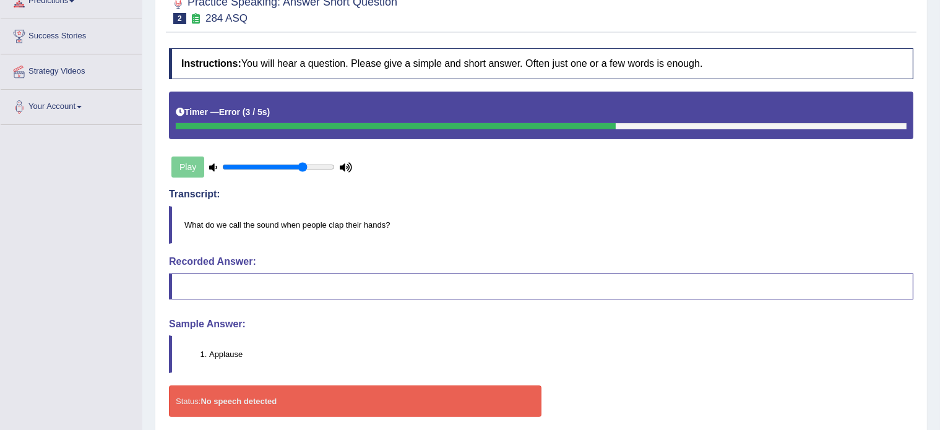
click at [233, 350] on li "Applause" at bounding box center [561, 354] width 704 height 12
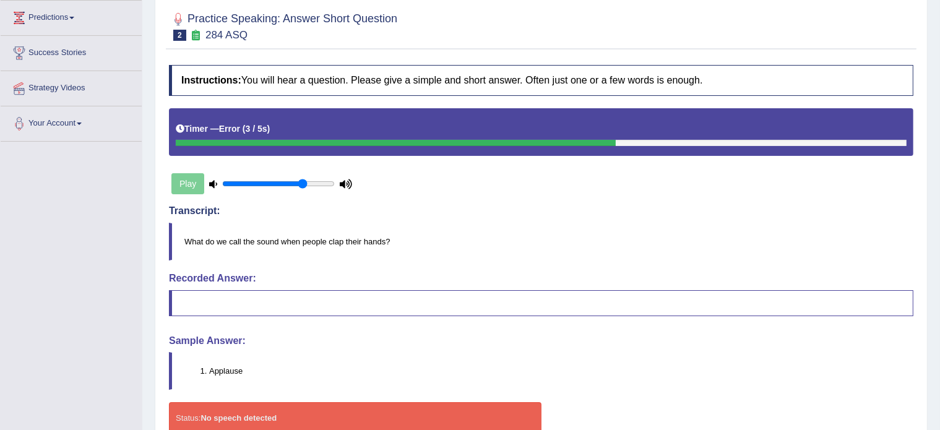
scroll to position [0, 0]
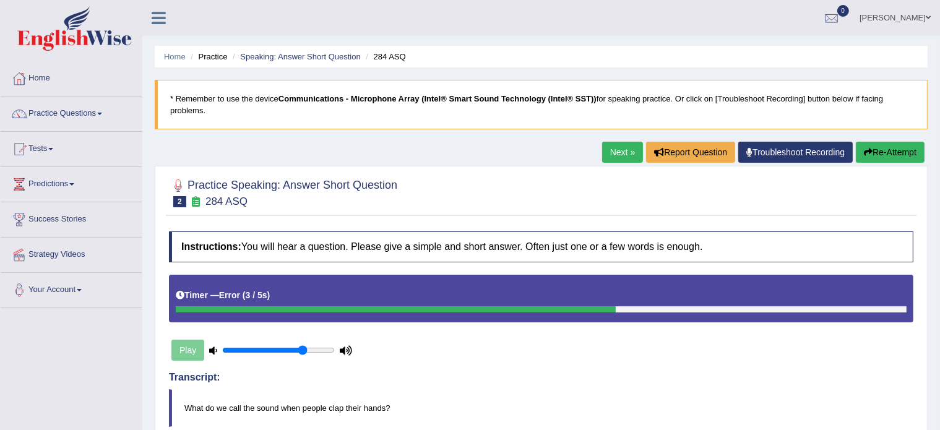
click at [75, 115] on link "Practice Questions" at bounding box center [71, 112] width 141 height 31
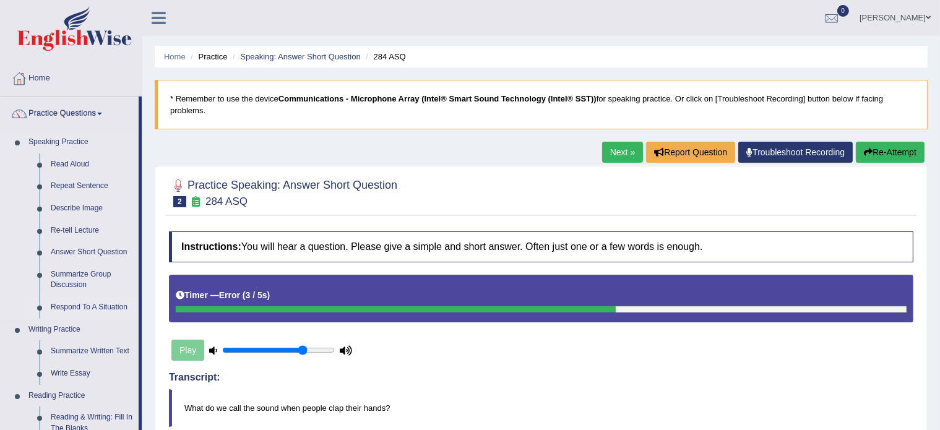
click at [80, 306] on link "Respond To A Situation" at bounding box center [91, 307] width 93 height 22
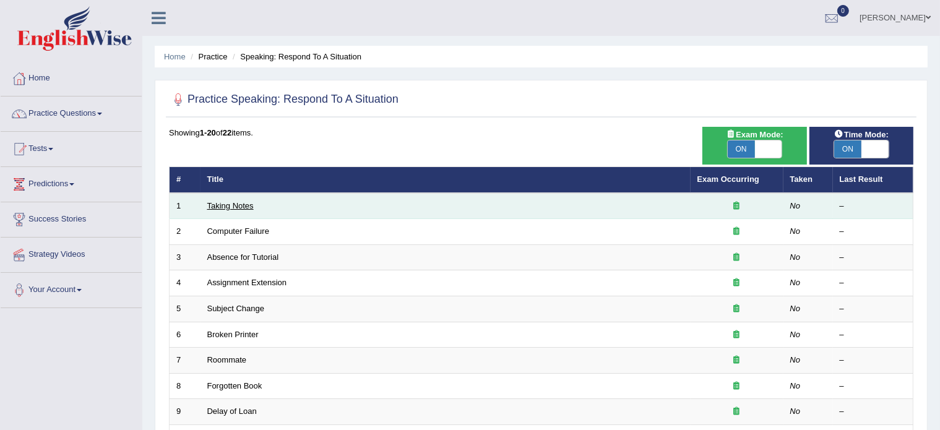
click at [220, 202] on link "Taking Notes" at bounding box center [230, 205] width 46 height 9
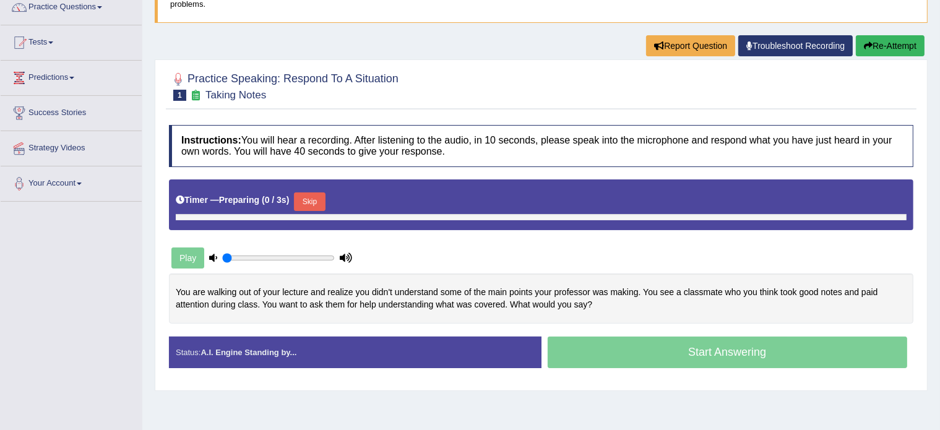
type input "0.75"
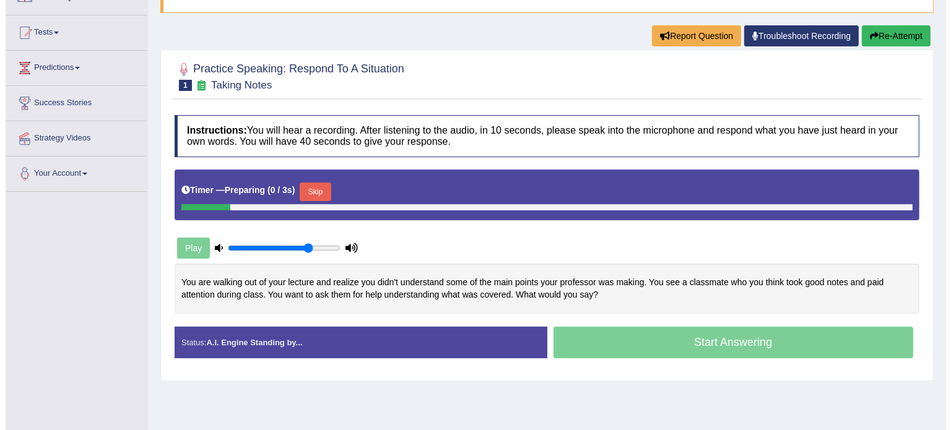
scroll to position [116, 0]
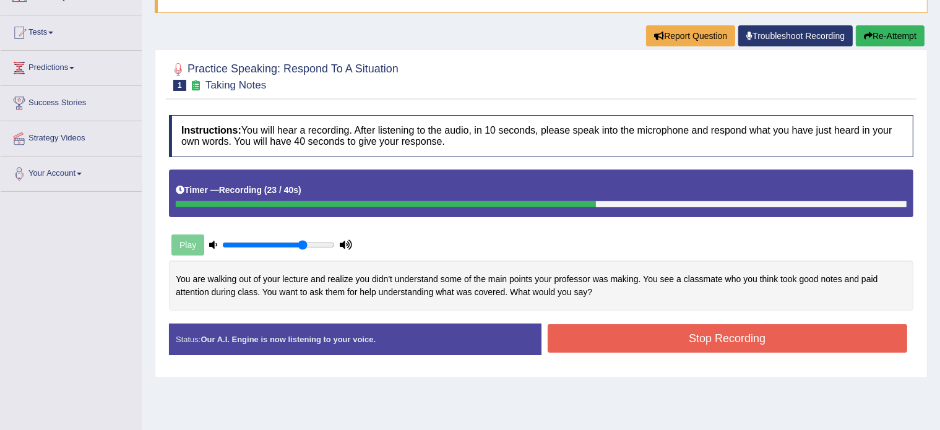
click at [627, 329] on button "Stop Recording" at bounding box center [728, 338] width 360 height 28
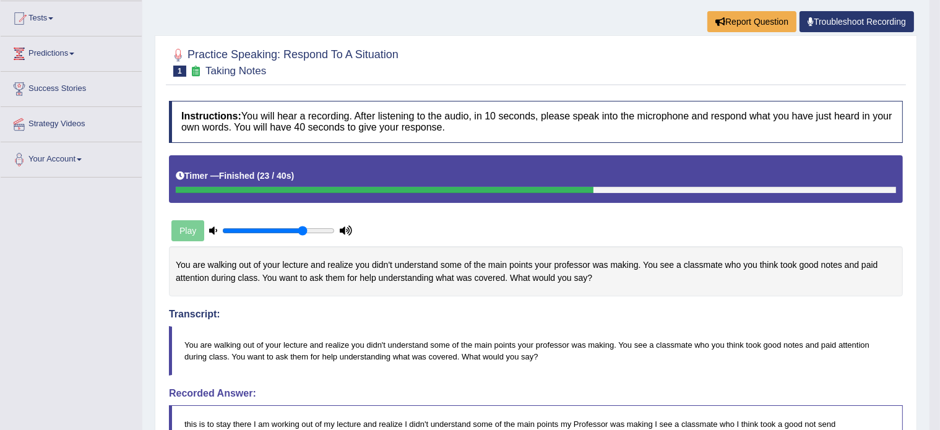
scroll to position [124, 0]
